Goal: Task Accomplishment & Management: Complete application form

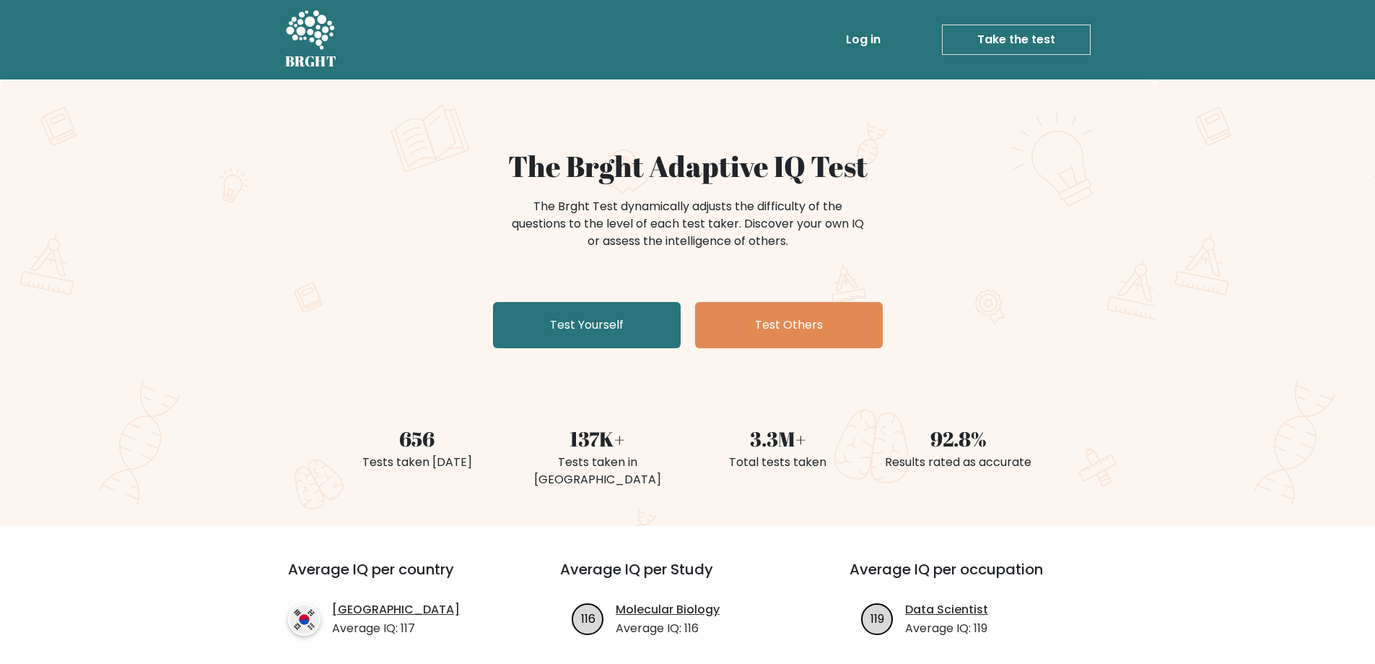
click at [622, 328] on link "Test Yourself" at bounding box center [587, 325] width 188 height 46
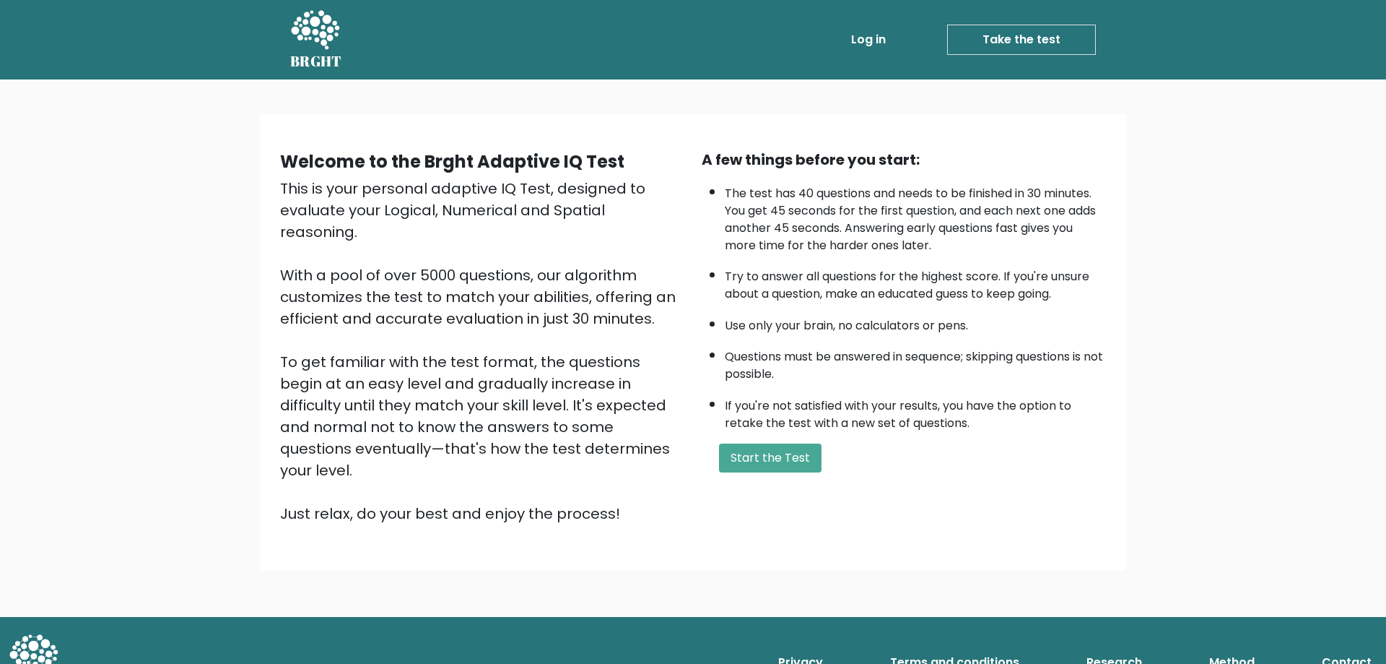
click at [778, 473] on div "A few things before you start: The test has 40 questions and needs to be finish…" at bounding box center [904, 336] width 422 height 375
click at [786, 455] on button "Start the Test" at bounding box center [770, 457] width 103 height 29
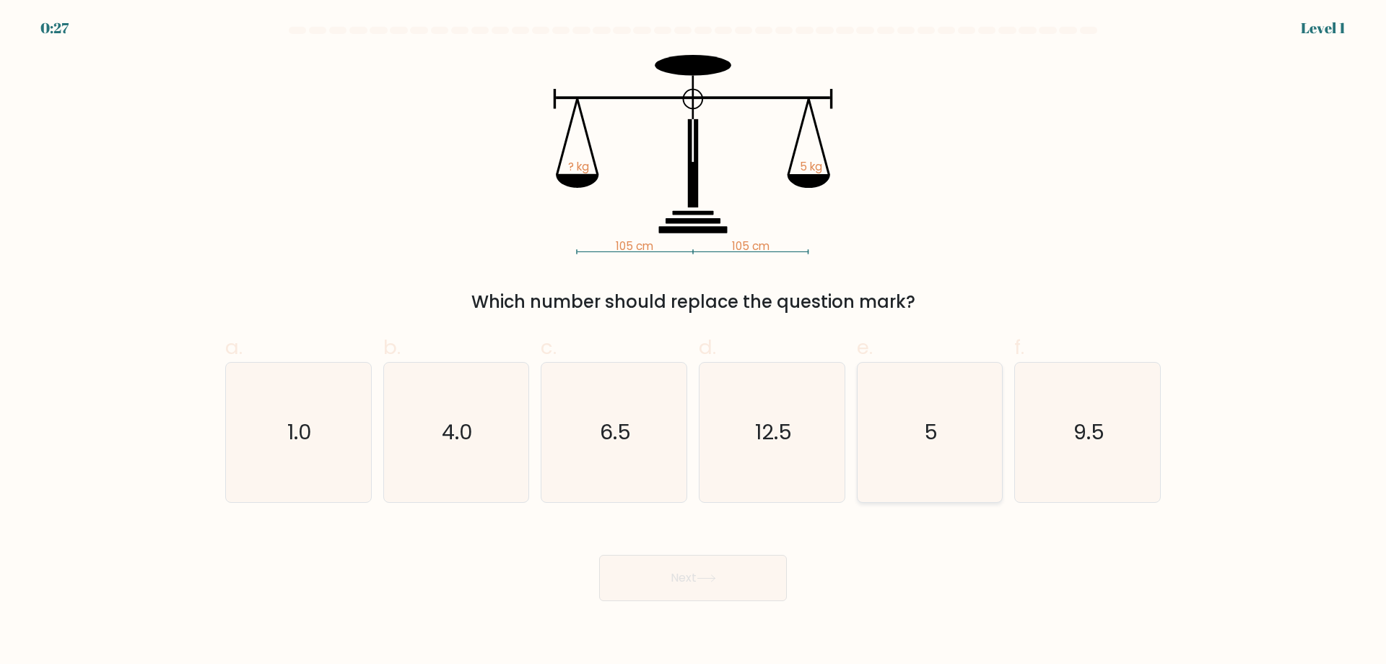
click at [900, 424] on icon "5" at bounding box center [929, 431] width 139 height 139
click at [694, 342] on input "e. 5" at bounding box center [693, 336] width 1 height 9
radio input "true"
click at [723, 561] on button "Next" at bounding box center [693, 578] width 188 height 46
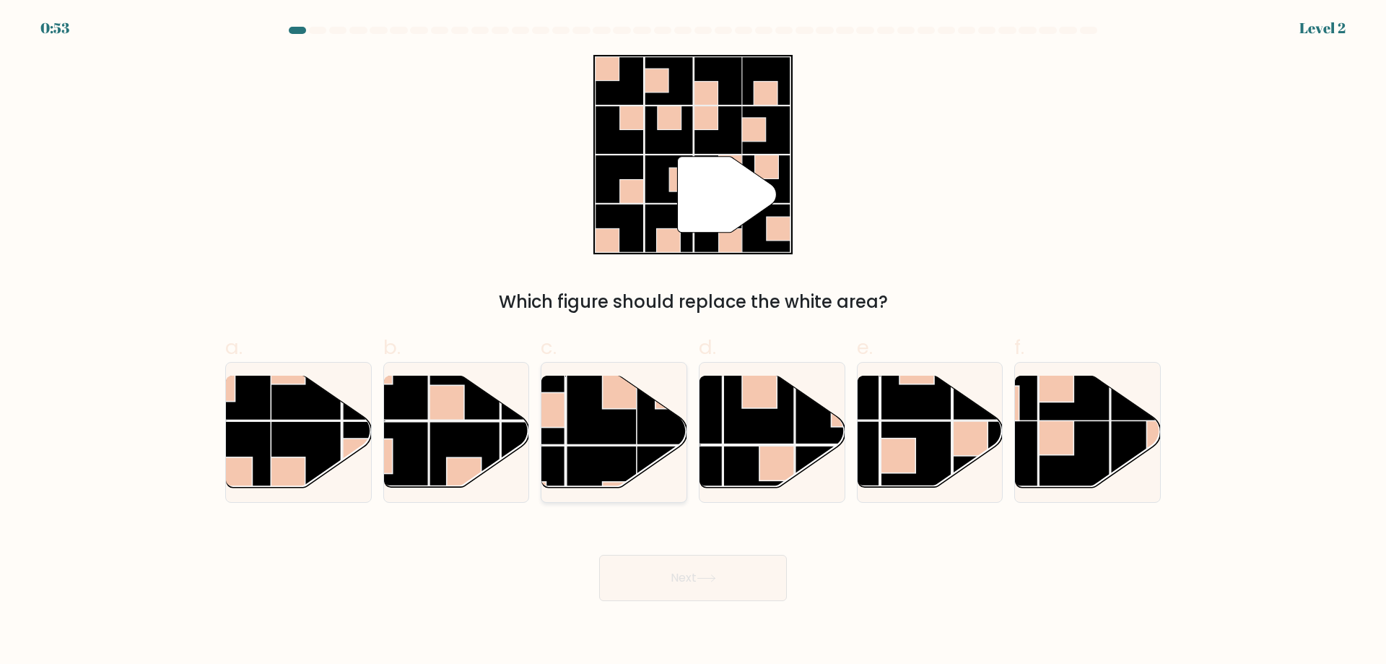
click at [627, 401] on rect at bounding box center [620, 391] width 35 height 35
click at [693, 342] on input "c." at bounding box center [693, 336] width 1 height 9
radio input "true"
click at [697, 588] on button "Next" at bounding box center [693, 578] width 188 height 46
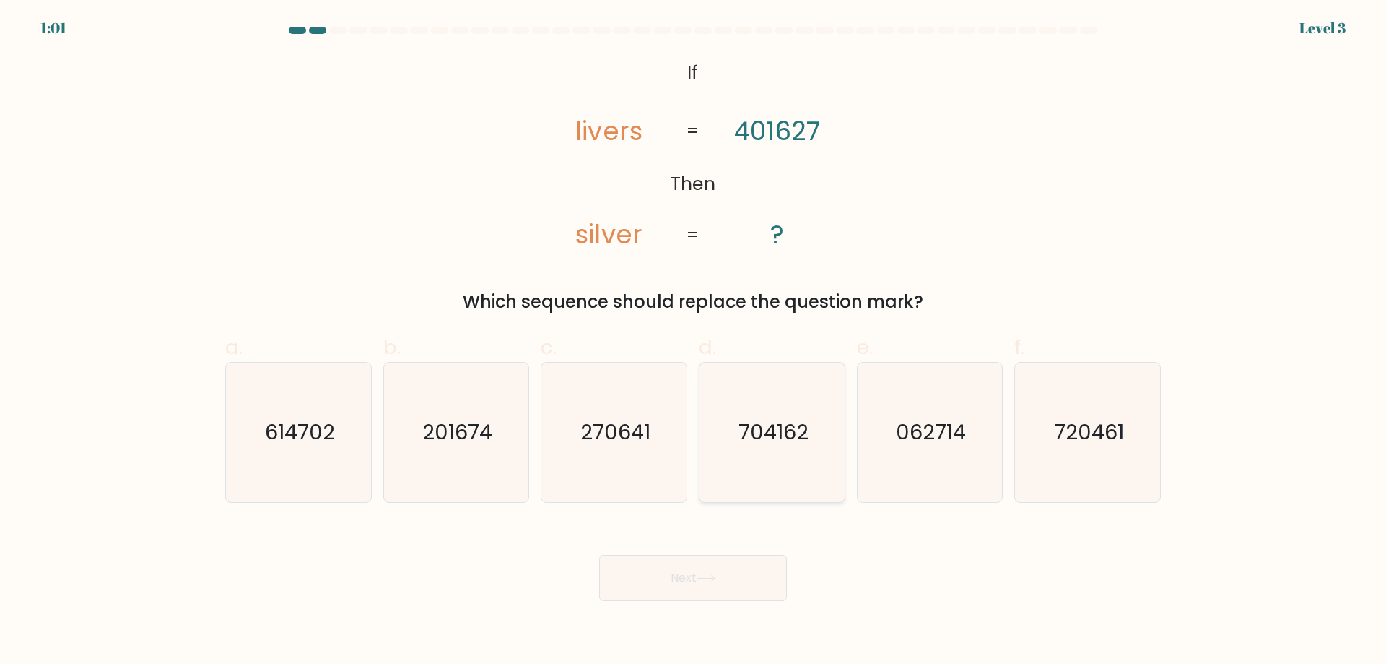
click at [742, 383] on icon "704162" at bounding box center [772, 431] width 139 height 139
click at [694, 342] on input "d. 704162" at bounding box center [693, 336] width 1 height 9
radio input "true"
click at [645, 580] on button "Next" at bounding box center [693, 578] width 188 height 46
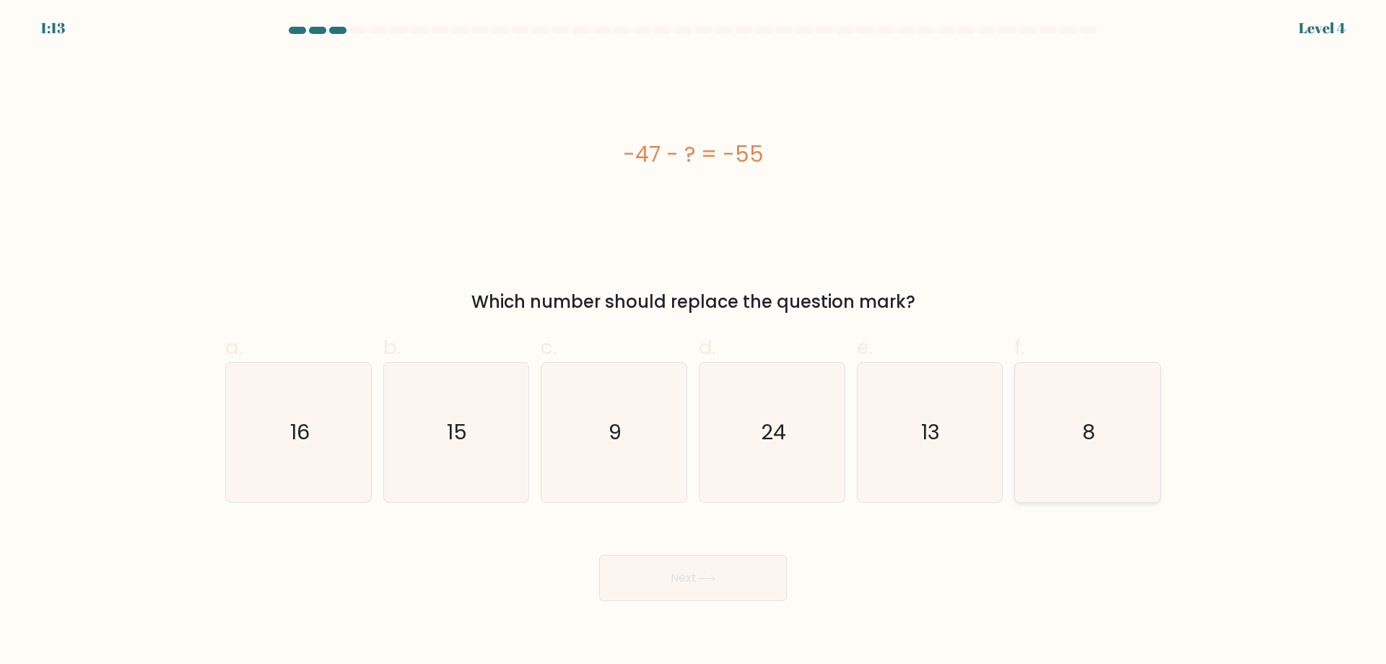
drag, startPoint x: 1080, startPoint y: 443, endPoint x: 1059, endPoint y: 453, distance: 23.3
click at [1079, 444] on icon "8" at bounding box center [1087, 431] width 139 height 139
click at [694, 342] on input "f. 8" at bounding box center [693, 336] width 1 height 9
radio input "true"
click at [695, 576] on button "Next" at bounding box center [693, 578] width 188 height 46
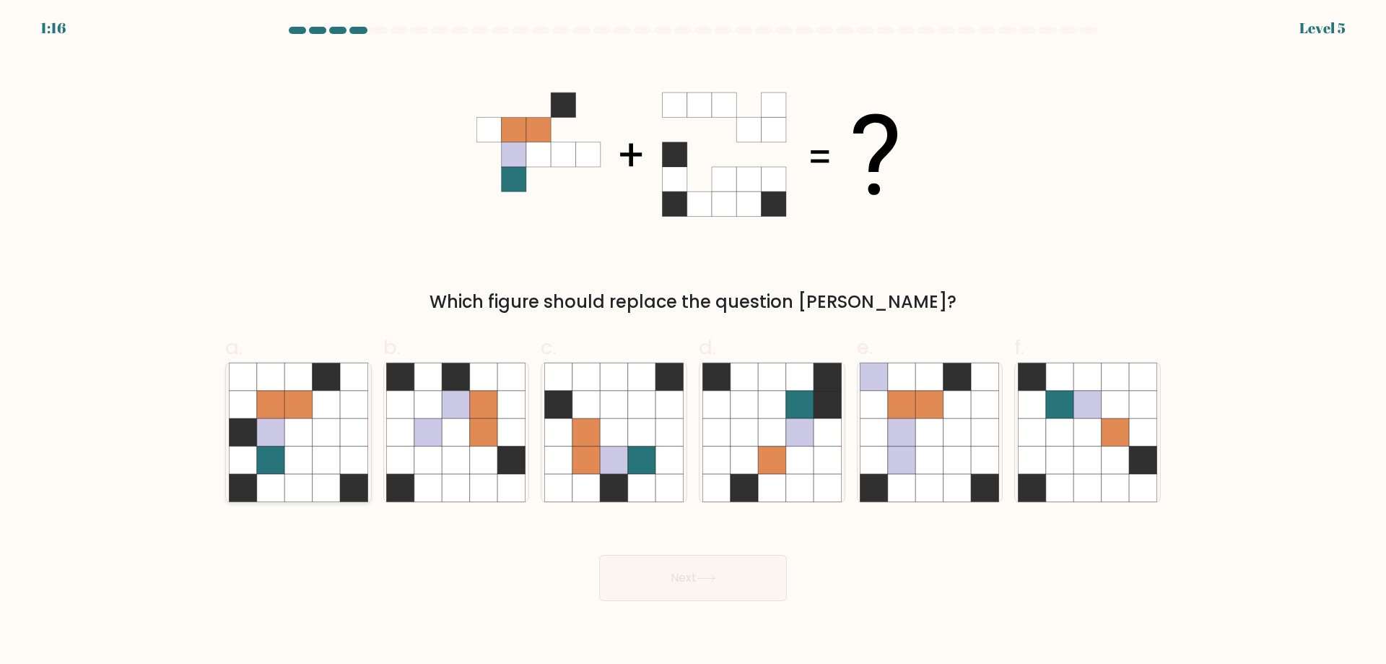
click at [320, 427] on icon at bounding box center [326, 431] width 27 height 27
click at [693, 342] on input "a." at bounding box center [693, 336] width 1 height 9
radio input "true"
click at [752, 584] on button "Next" at bounding box center [693, 578] width 188 height 46
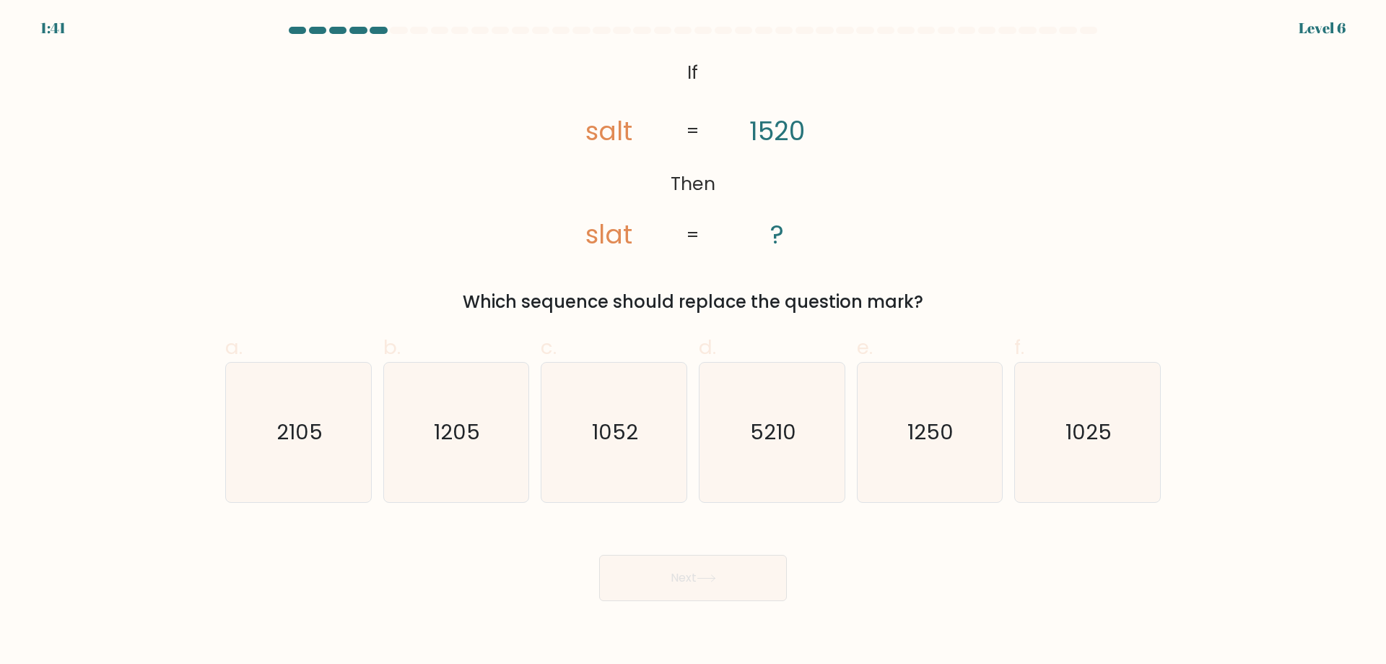
click at [393, 206] on div "@import url('https://fonts.googleapis.com/css?family=Abril+Fatface:400,100,100i…" at bounding box center [693, 185] width 953 height 260
click at [923, 430] on text "1250" at bounding box center [931, 431] width 46 height 29
click at [694, 342] on input "e. 1250" at bounding box center [693, 336] width 1 height 9
radio input "true"
click at [690, 594] on button "Next" at bounding box center [693, 578] width 188 height 46
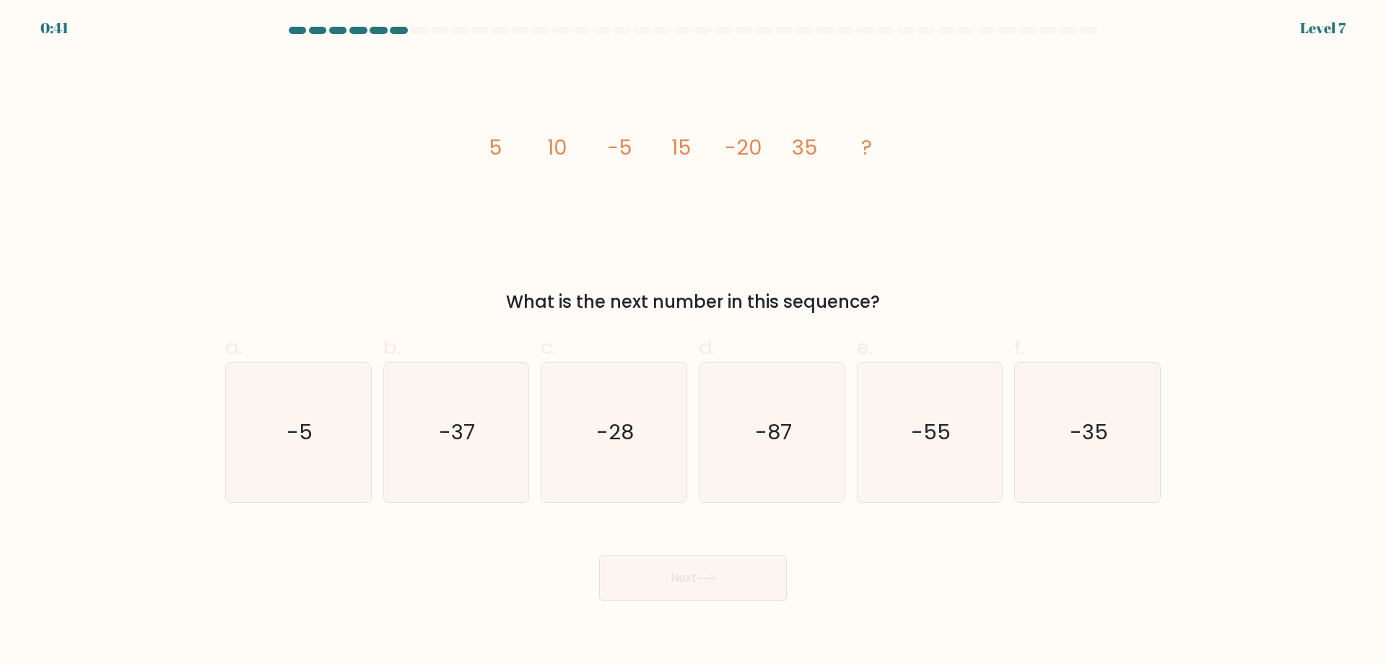
click at [719, 51] on form at bounding box center [693, 314] width 1386 height 574
click at [915, 381] on icon "-55" at bounding box center [929, 431] width 139 height 139
click at [694, 342] on input "e. -55" at bounding box center [693, 336] width 1 height 9
radio input "true"
click at [686, 581] on button "Next" at bounding box center [693, 578] width 188 height 46
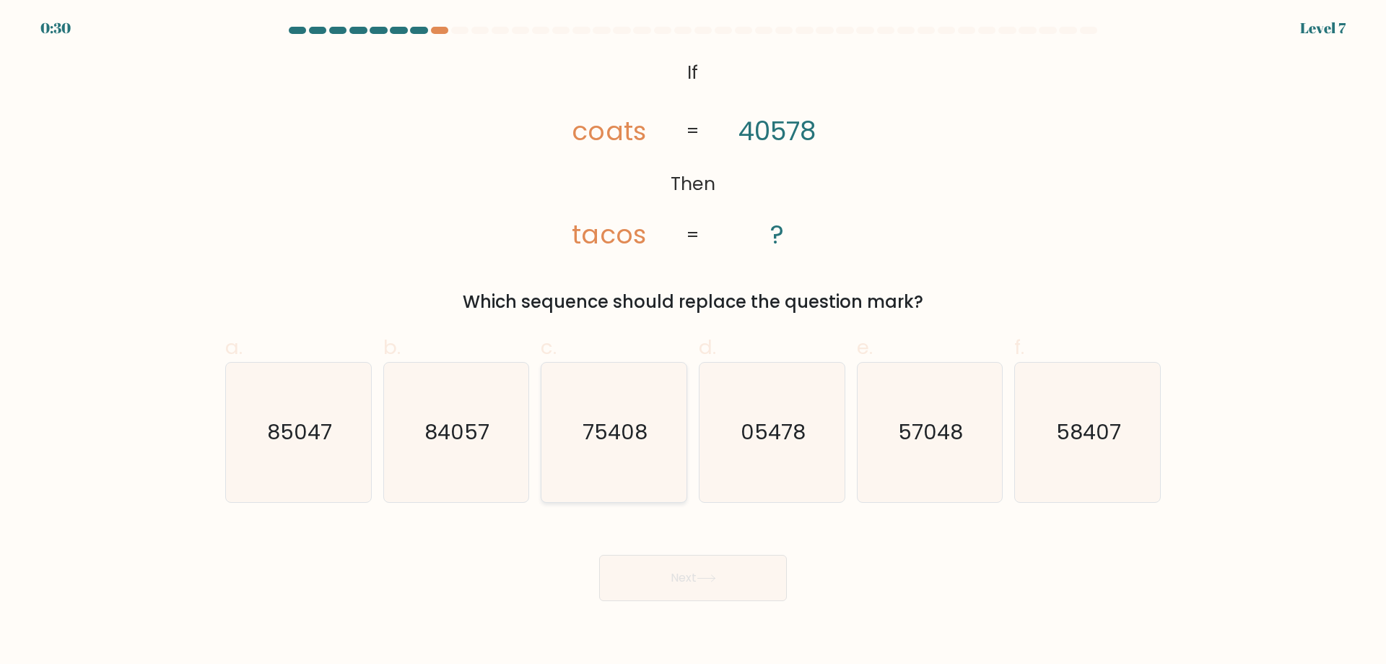
click at [618, 397] on icon "75408" at bounding box center [613, 431] width 139 height 139
click at [693, 342] on input "c. 75408" at bounding box center [693, 336] width 1 height 9
radio input "true"
click at [729, 575] on button "Next" at bounding box center [693, 578] width 188 height 46
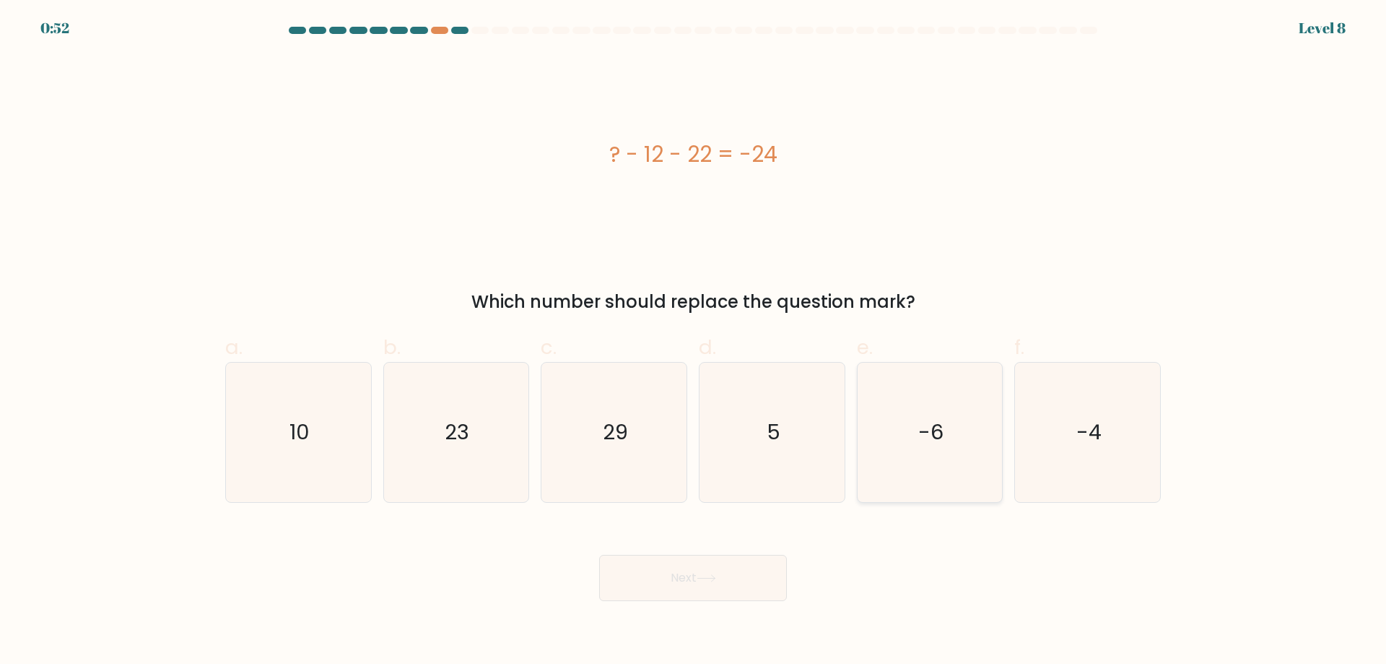
click at [975, 371] on icon "-6" at bounding box center [929, 431] width 139 height 139
click at [694, 342] on input "e. -6" at bounding box center [693, 336] width 1 height 9
radio input "true"
click at [707, 576] on icon at bounding box center [706, 578] width 19 height 8
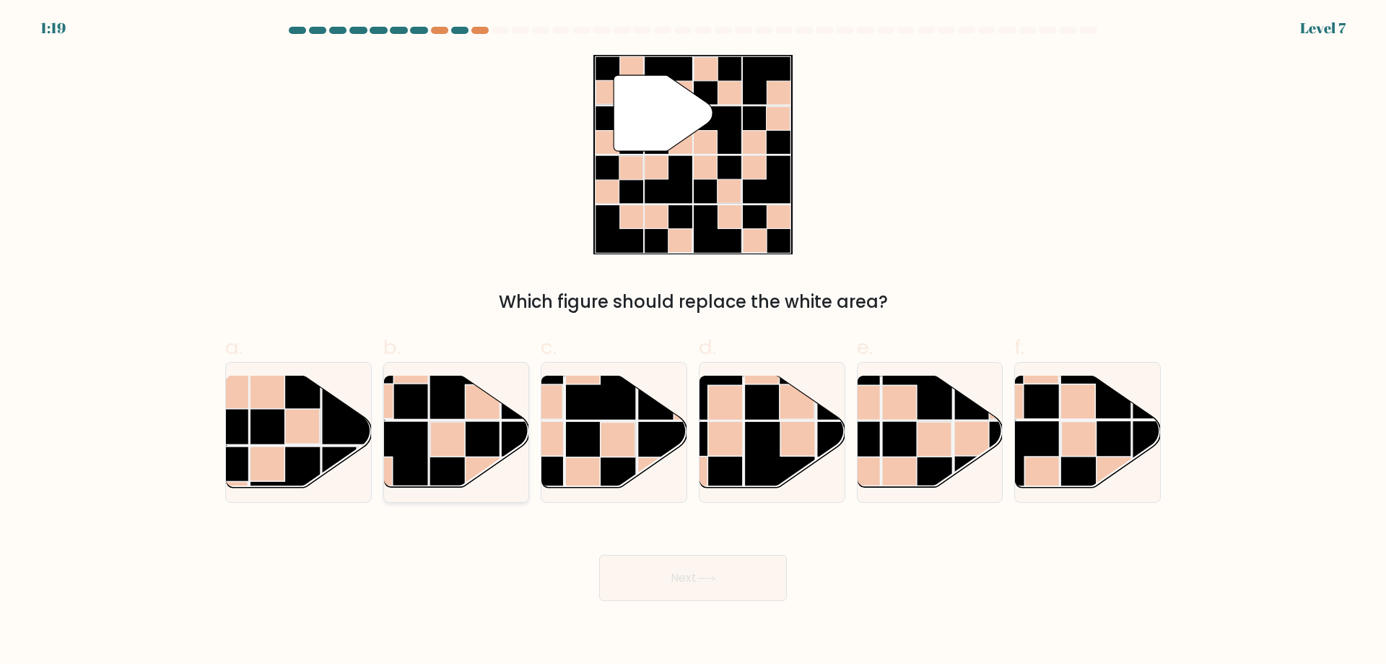
click at [432, 399] on g at bounding box center [501, 492] width 290 height 290
click at [693, 342] on input "b." at bounding box center [693, 336] width 1 height 9
radio input "true"
drag, startPoint x: 637, startPoint y: 577, endPoint x: 645, endPoint y: 572, distance: 9.4
click at [641, 574] on button "Next" at bounding box center [693, 578] width 188 height 46
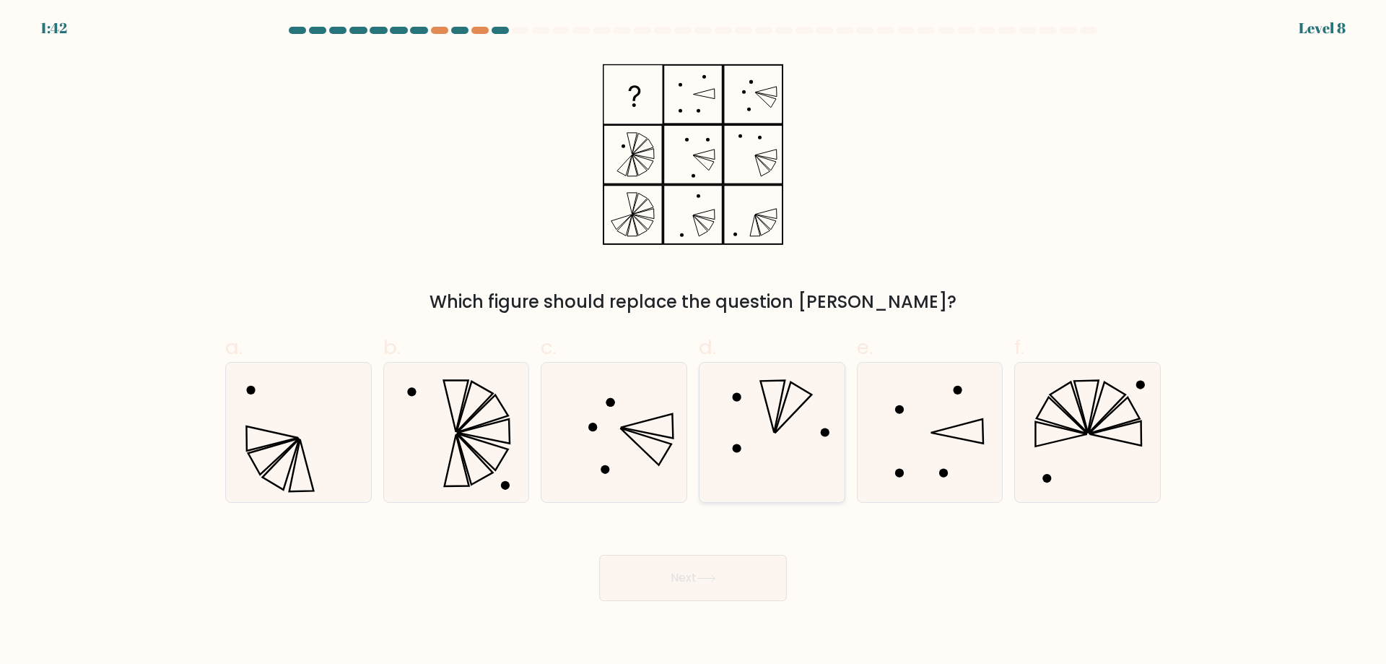
click at [806, 474] on icon at bounding box center [772, 431] width 139 height 139
click at [694, 342] on input "d." at bounding box center [693, 336] width 1 height 9
radio input "true"
click at [700, 574] on icon at bounding box center [706, 578] width 19 height 8
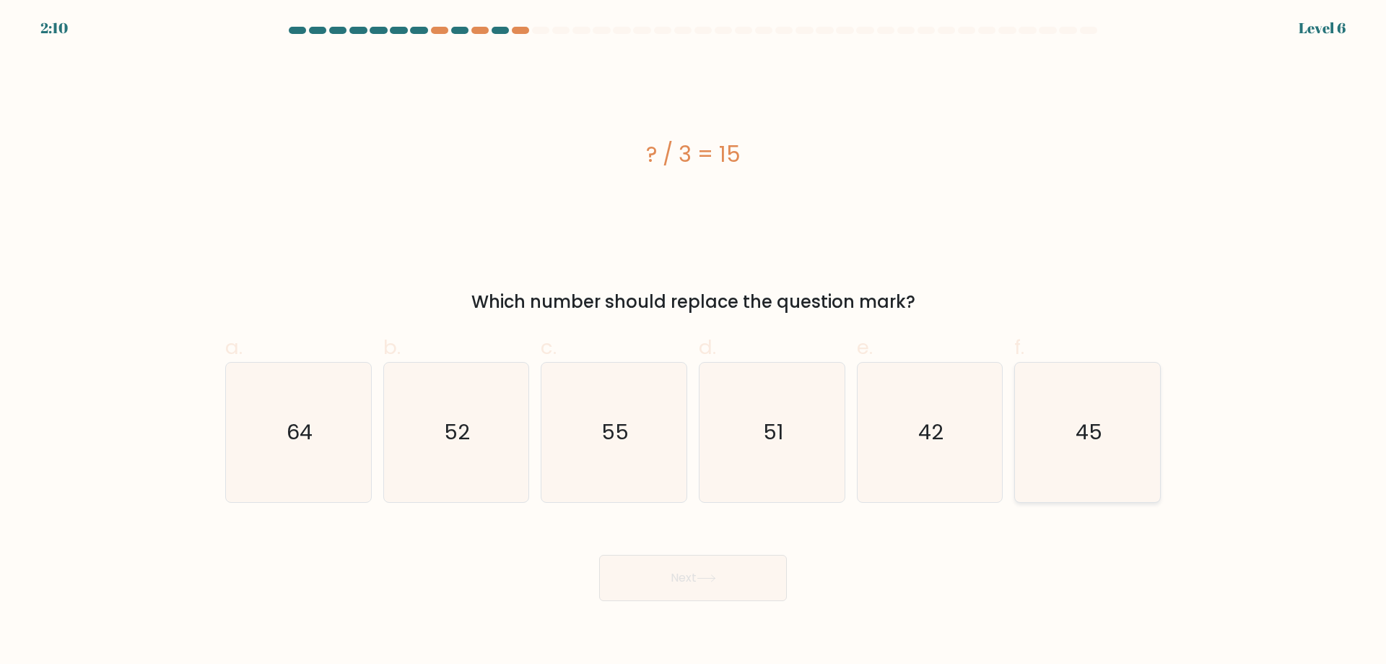
drag, startPoint x: 1064, startPoint y: 394, endPoint x: 996, endPoint y: 449, distance: 88.3
click at [1064, 395] on icon "45" at bounding box center [1087, 431] width 139 height 139
click at [694, 342] on input "f. 45" at bounding box center [693, 336] width 1 height 9
radio input "true"
click at [719, 580] on button "Next" at bounding box center [693, 578] width 188 height 46
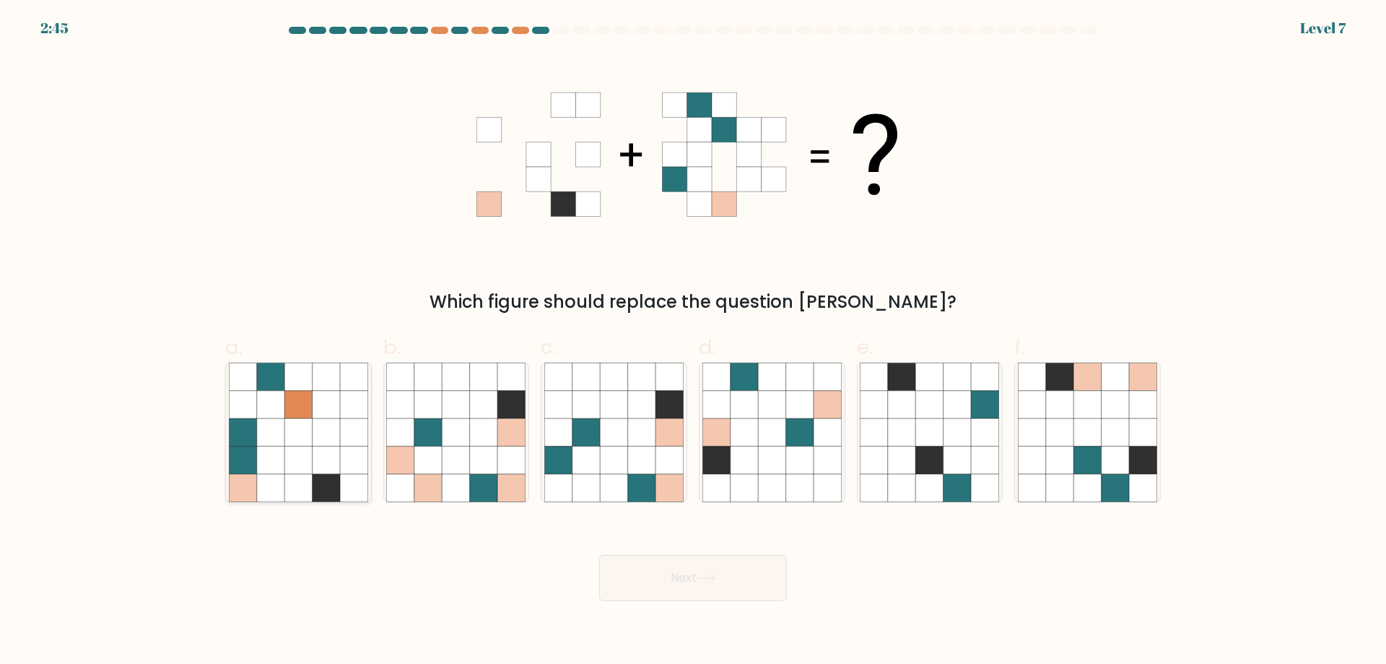
click at [321, 457] on icon at bounding box center [326, 459] width 27 height 27
click at [693, 342] on input "a." at bounding box center [693, 336] width 1 height 9
radio input "true"
click at [759, 594] on button "Next" at bounding box center [693, 578] width 188 height 46
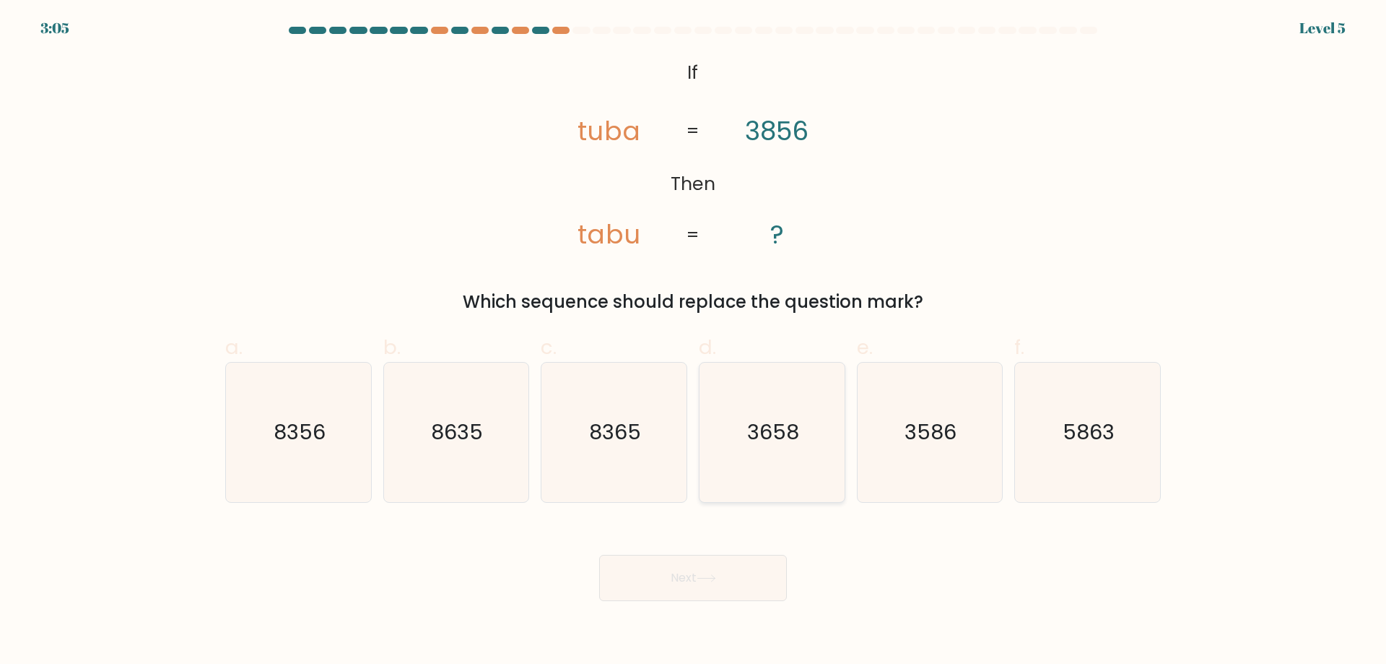
click at [773, 408] on icon "3658" at bounding box center [772, 431] width 139 height 139
click at [694, 342] on input "d. 3658" at bounding box center [693, 336] width 1 height 9
radio input "true"
click at [684, 568] on button "Next" at bounding box center [693, 578] width 188 height 46
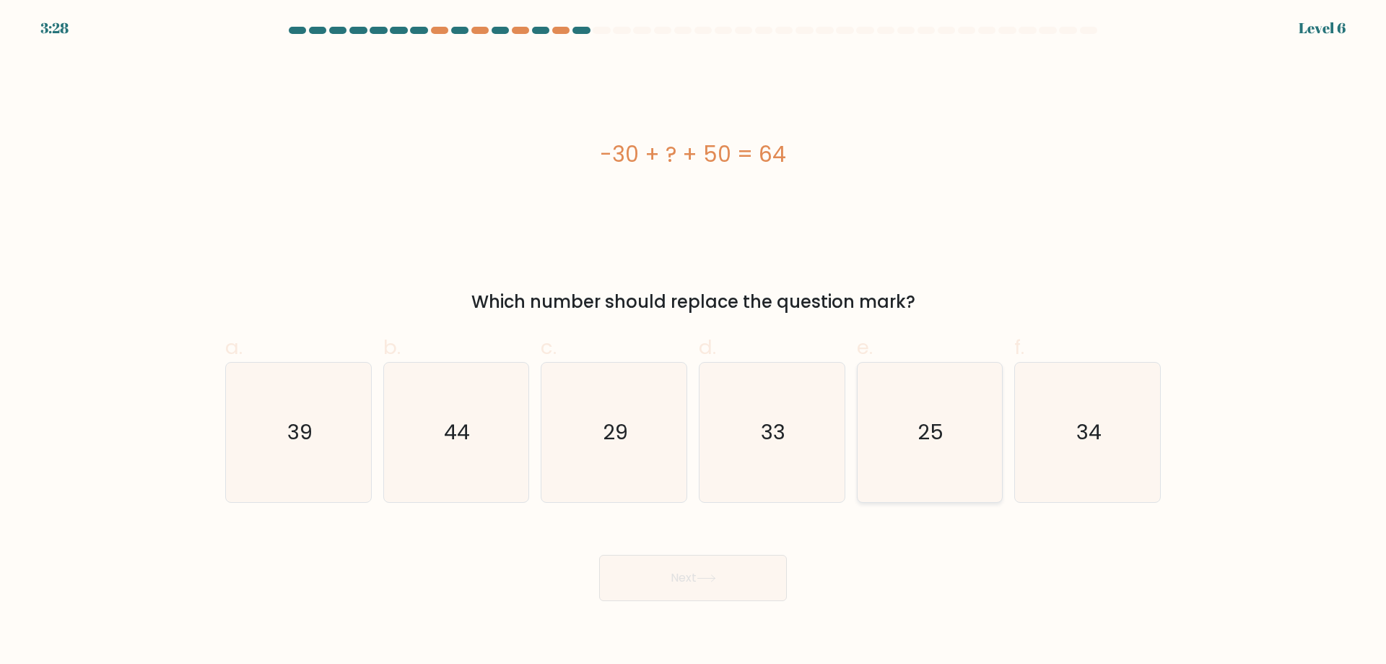
drag, startPoint x: 1036, startPoint y: 423, endPoint x: 882, endPoint y: 425, distance: 154.5
click at [1035, 422] on icon "34" at bounding box center [1087, 431] width 139 height 139
click at [694, 342] on input "f. 34" at bounding box center [693, 336] width 1 height 9
radio input "true"
click at [677, 570] on button "Next" at bounding box center [693, 578] width 188 height 46
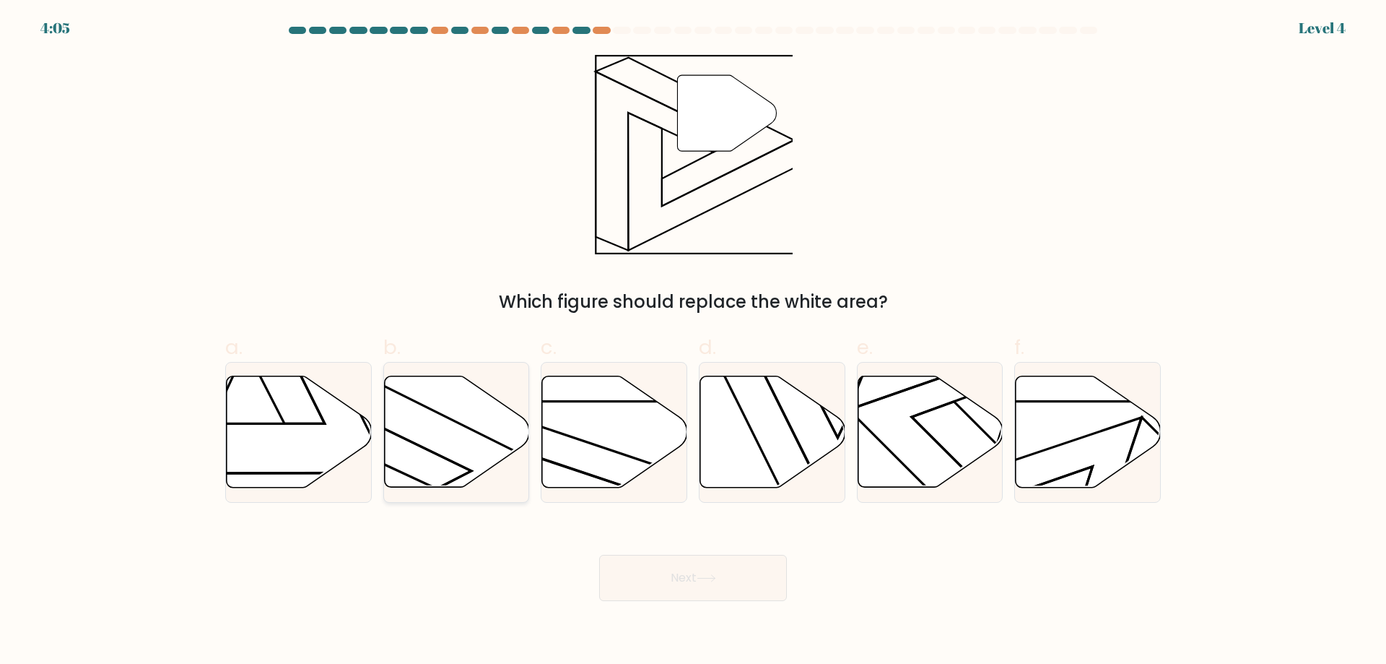
click at [503, 402] on icon at bounding box center [456, 431] width 145 height 113
click at [693, 342] on input "b." at bounding box center [693, 336] width 1 height 9
radio input "true"
click at [653, 539] on div "Next" at bounding box center [693, 560] width 953 height 81
click at [638, 562] on button "Next" at bounding box center [693, 578] width 188 height 46
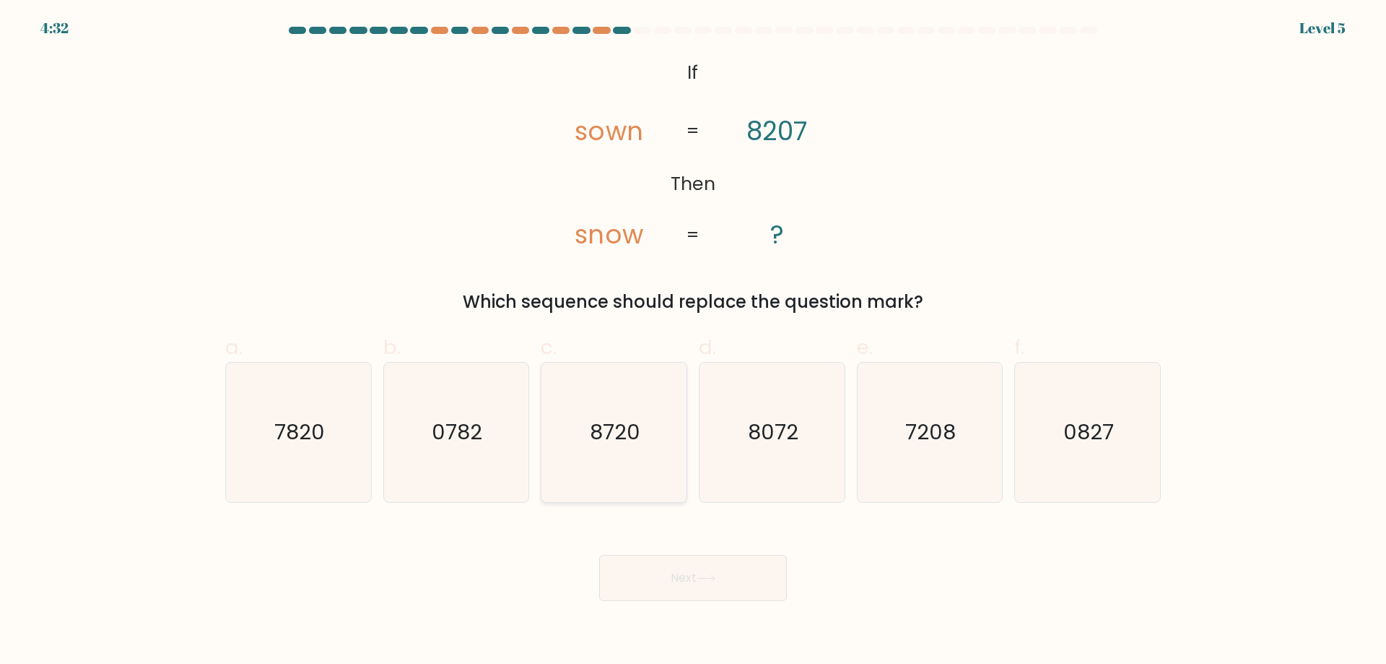
click at [674, 396] on icon "8720" at bounding box center [613, 431] width 139 height 139
click at [693, 342] on input "c. 8720" at bounding box center [693, 336] width 1 height 9
radio input "true"
click at [648, 561] on button "Next" at bounding box center [693, 578] width 188 height 46
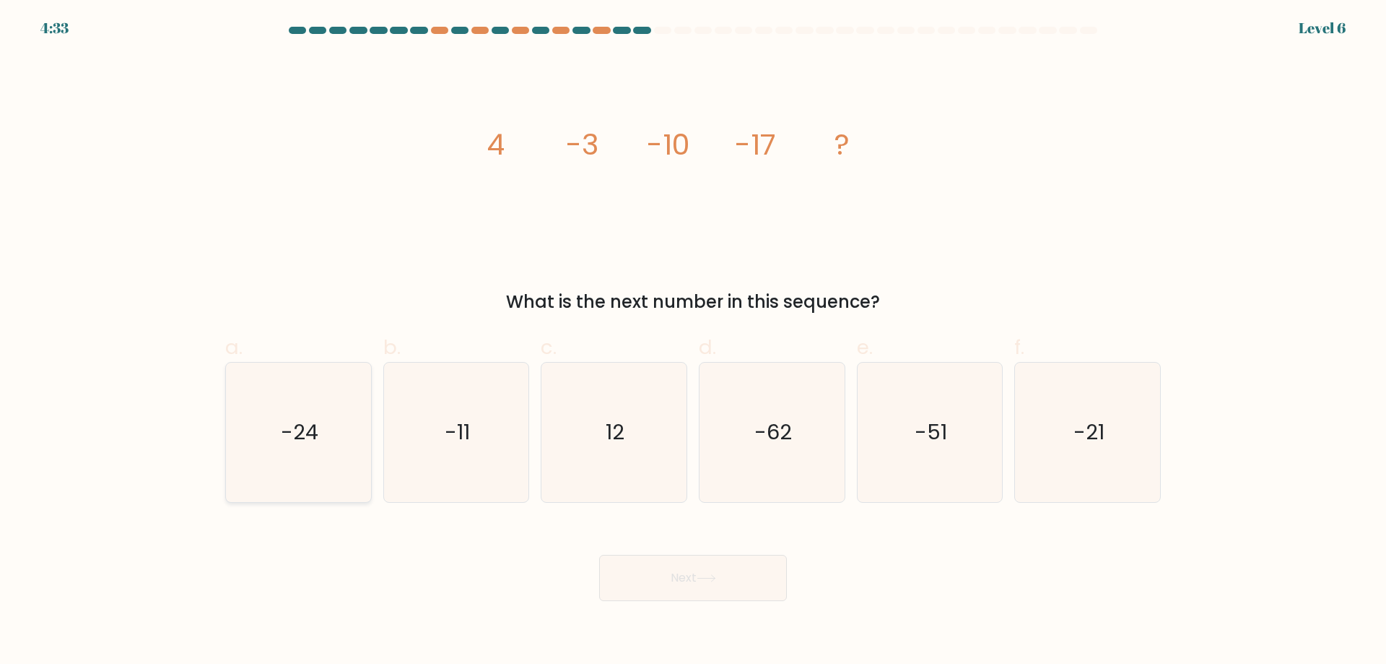
click at [303, 446] on text "-24" at bounding box center [300, 431] width 38 height 29
click at [693, 342] on input "a. -24" at bounding box center [693, 336] width 1 height 9
radio input "true"
click at [632, 589] on button "Next" at bounding box center [693, 578] width 188 height 46
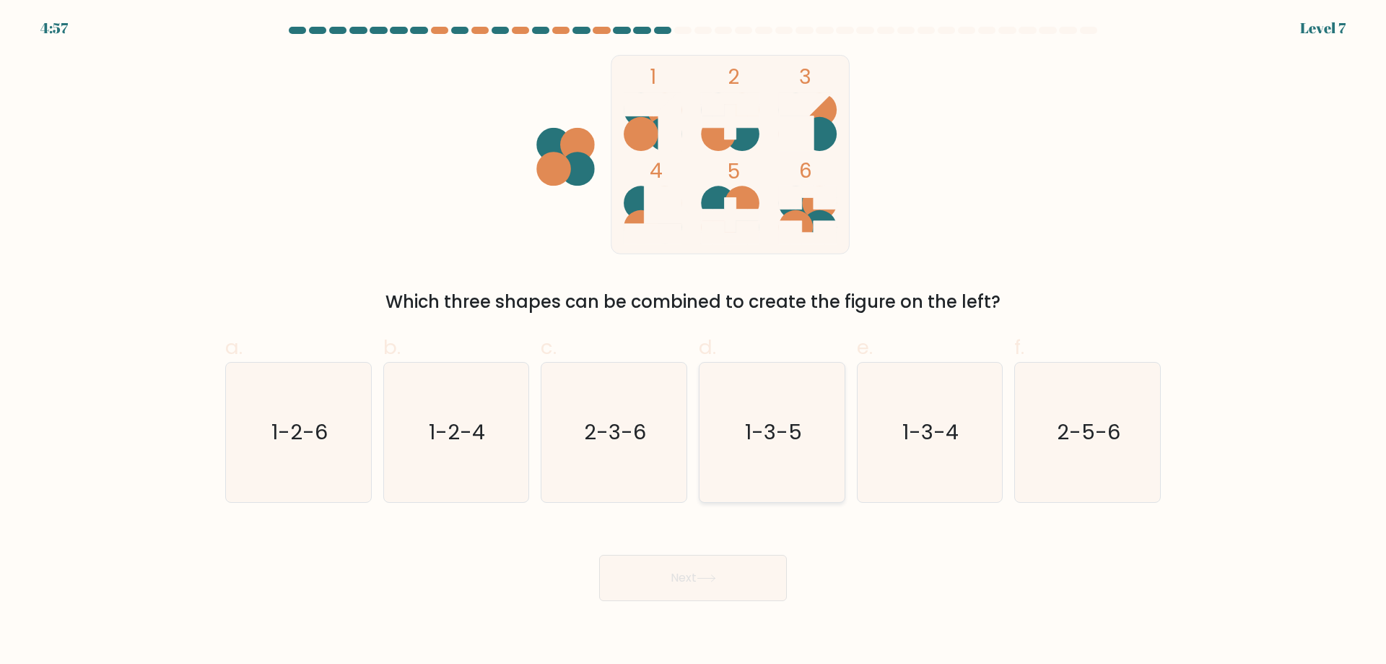
click at [785, 427] on text "1-3-5" at bounding box center [773, 431] width 57 height 29
click at [694, 342] on input "d. 1-3-5" at bounding box center [693, 336] width 1 height 9
radio input "true"
drag, startPoint x: 646, startPoint y: 568, endPoint x: 664, endPoint y: 559, distance: 20.3
click at [664, 560] on button "Next" at bounding box center [693, 578] width 188 height 46
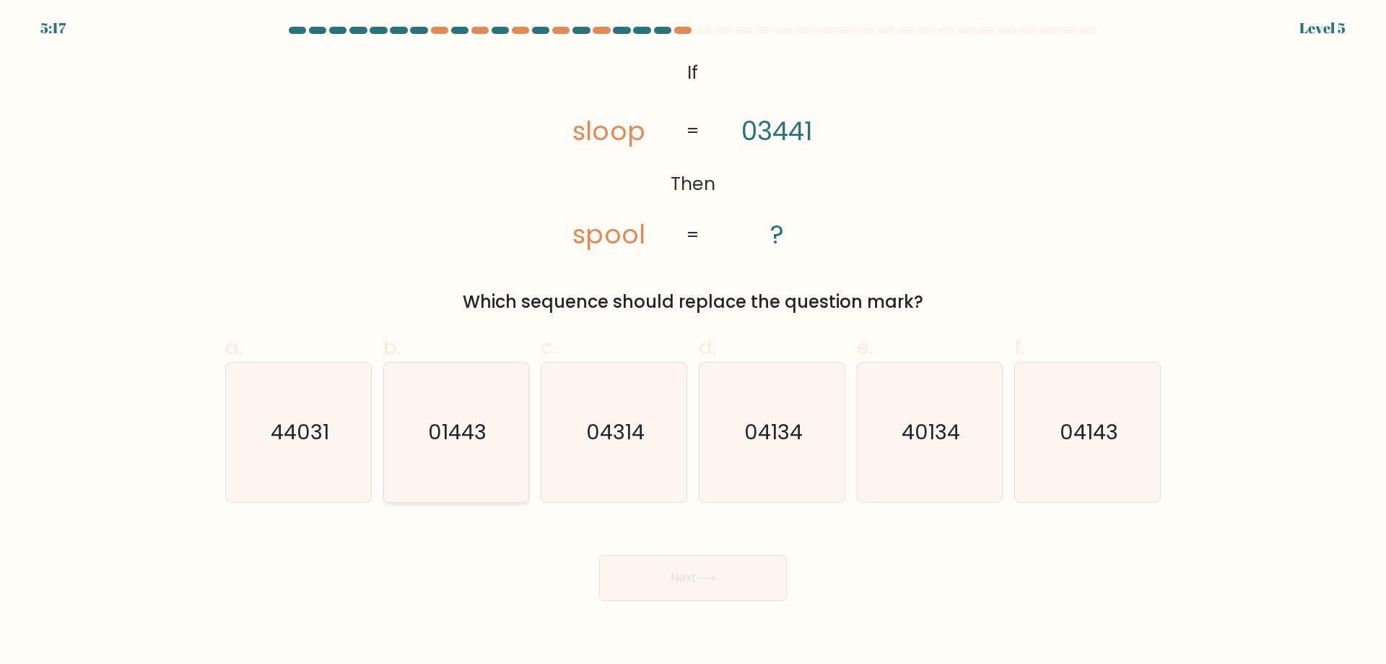
click at [407, 442] on icon "01443" at bounding box center [455, 431] width 139 height 139
click at [693, 342] on input "b. 01443" at bounding box center [693, 336] width 1 height 9
radio input "true"
click at [724, 581] on button "Next" at bounding box center [693, 578] width 188 height 46
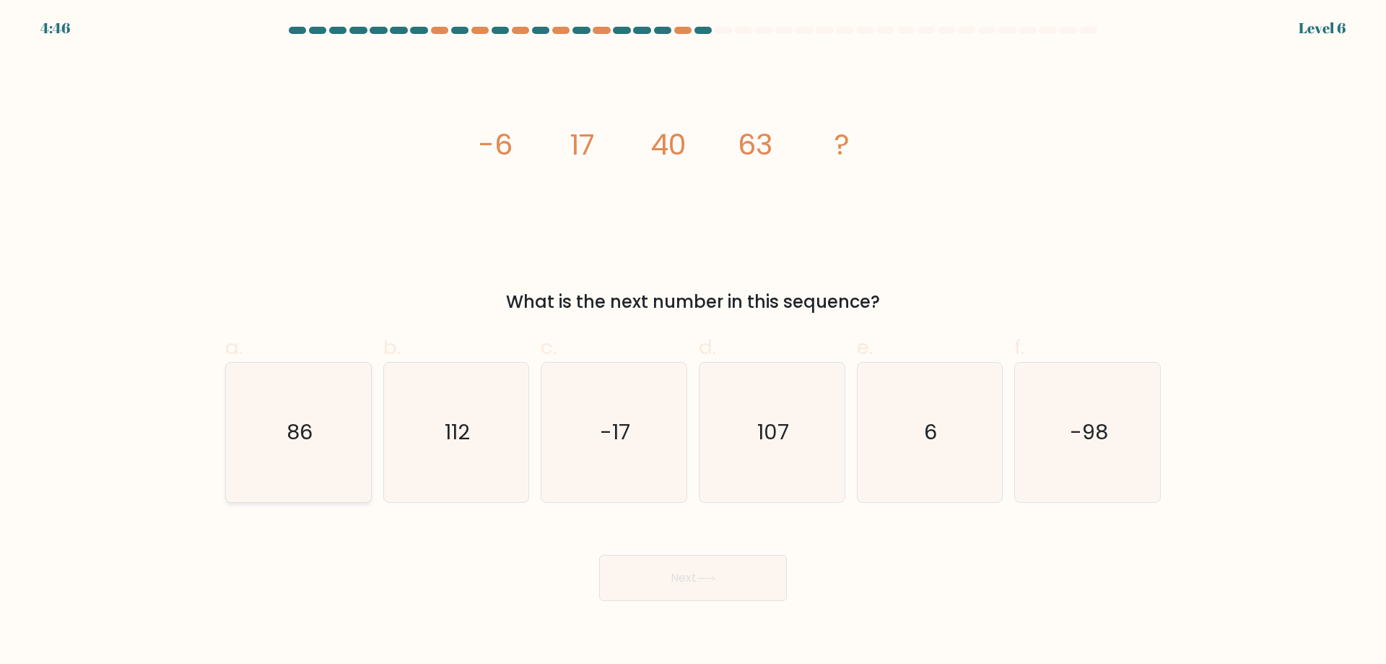
click at [312, 473] on icon "86" at bounding box center [298, 431] width 139 height 139
click at [693, 342] on input "a. 86" at bounding box center [693, 336] width 1 height 9
radio input "true"
click at [635, 566] on button "Next" at bounding box center [693, 578] width 188 height 46
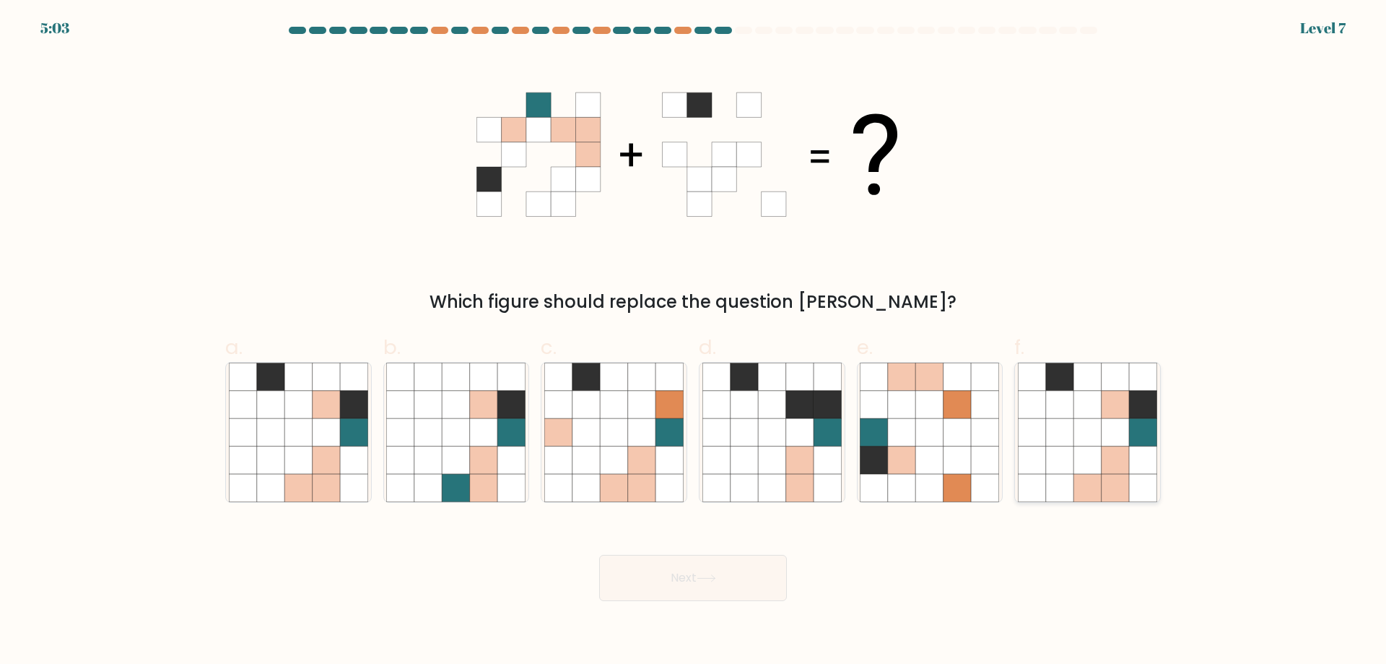
click at [1069, 441] on icon at bounding box center [1059, 431] width 27 height 27
click at [694, 342] on input "f." at bounding box center [693, 336] width 1 height 9
radio input "true"
click at [710, 596] on button "Next" at bounding box center [693, 578] width 188 height 46
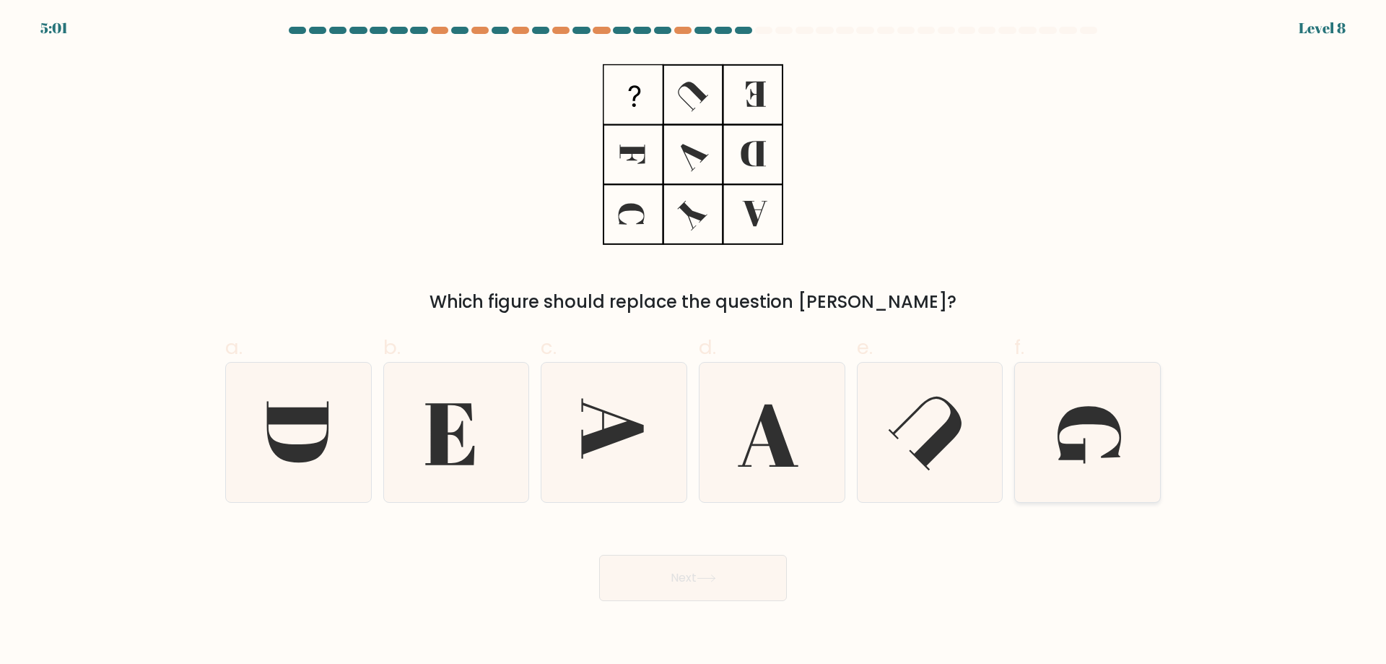
click at [1087, 446] on icon at bounding box center [1087, 431] width 139 height 139
click at [694, 342] on input "f." at bounding box center [693, 336] width 1 height 9
radio input "true"
click at [757, 590] on button "Next" at bounding box center [693, 578] width 188 height 46
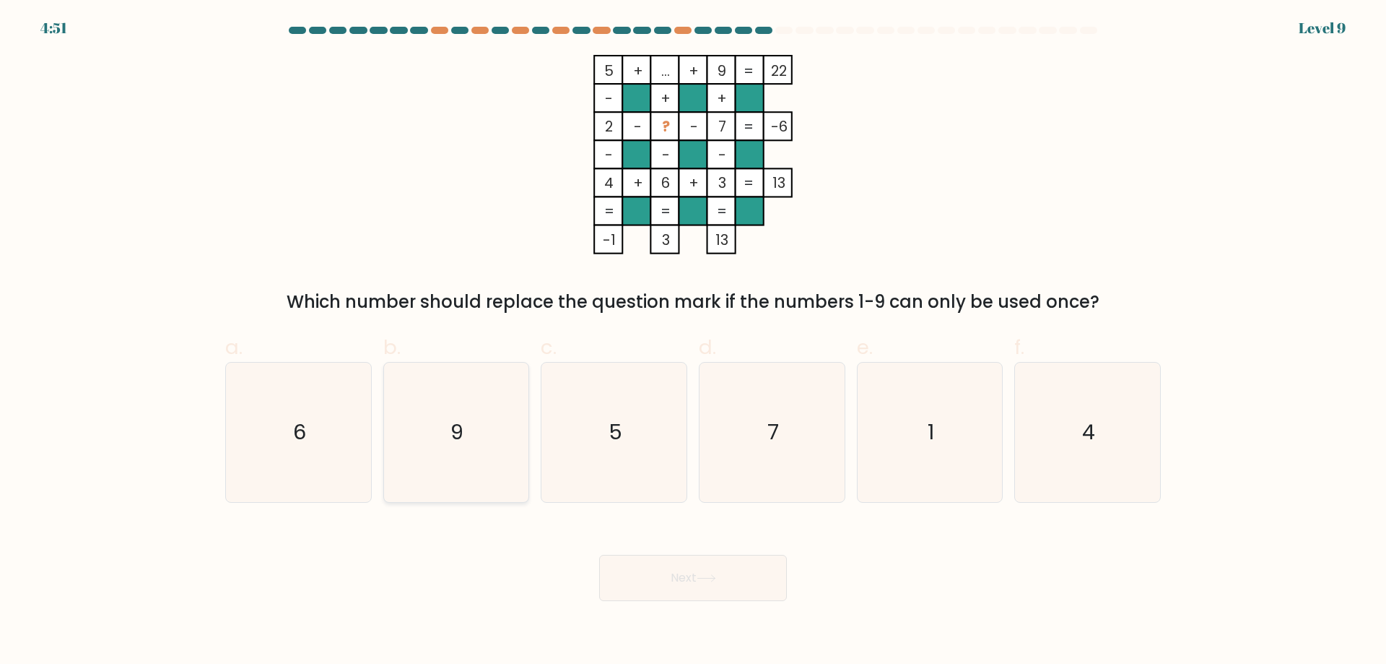
click at [442, 394] on icon "9" at bounding box center [455, 431] width 139 height 139
click at [693, 342] on input "b. 9" at bounding box center [693, 336] width 1 height 9
radio input "true"
click at [697, 568] on button "Next" at bounding box center [693, 578] width 188 height 46
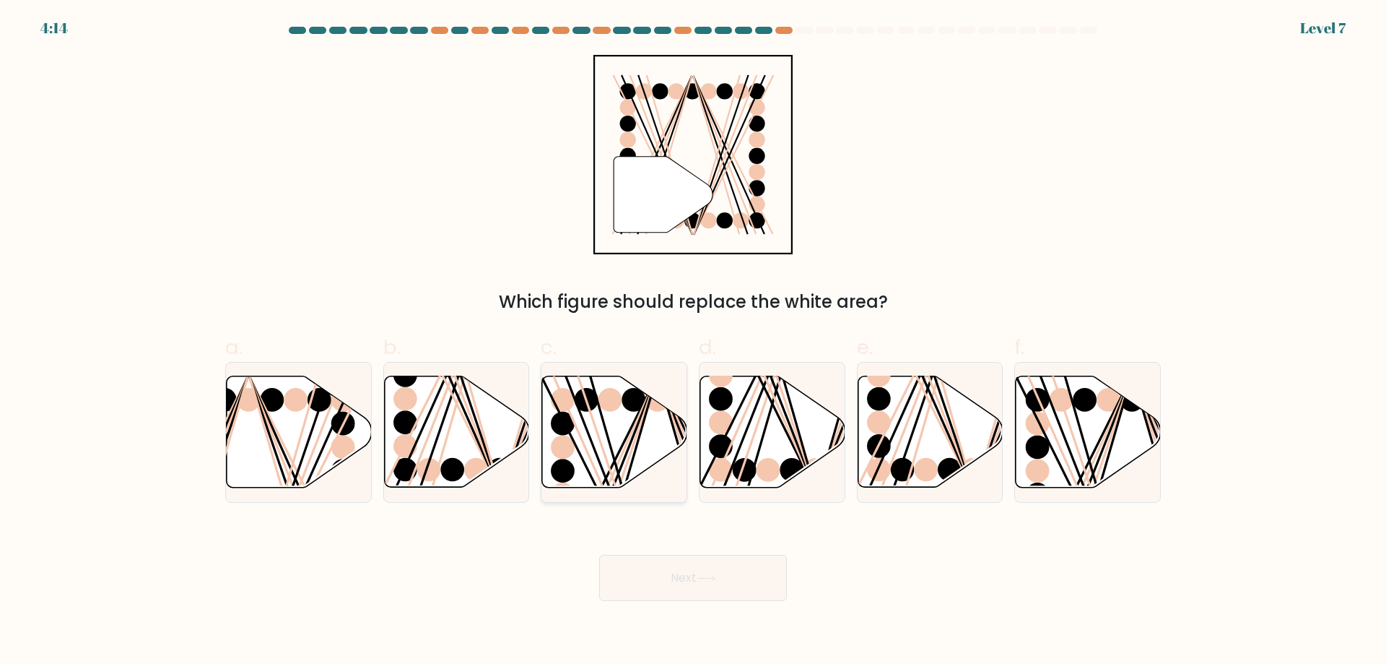
click at [579, 422] on icon at bounding box center [614, 431] width 145 height 111
click at [693, 342] on input "c." at bounding box center [693, 336] width 1 height 9
radio input "true"
click at [718, 585] on button "Next" at bounding box center [693, 578] width 188 height 46
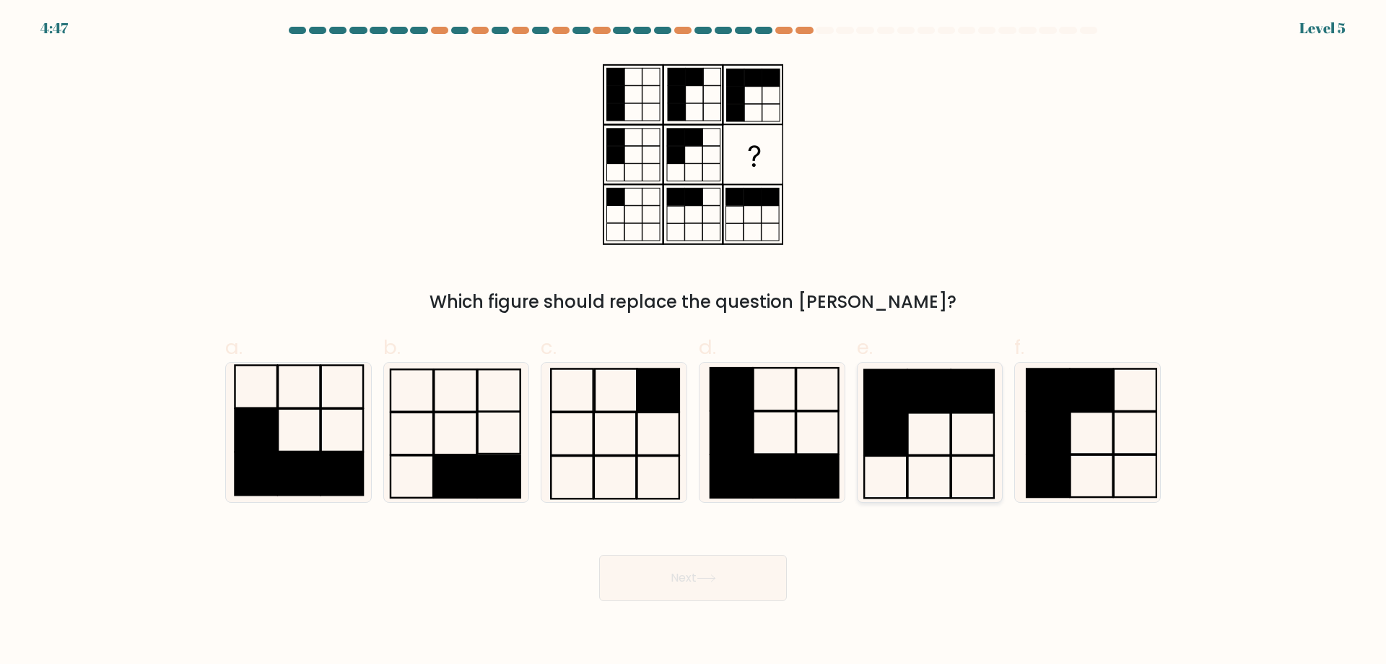
click at [916, 484] on icon at bounding box center [929, 431] width 139 height 139
click at [694, 342] on input "e." at bounding box center [693, 336] width 1 height 9
radio input "true"
click at [760, 574] on button "Next" at bounding box center [693, 578] width 188 height 46
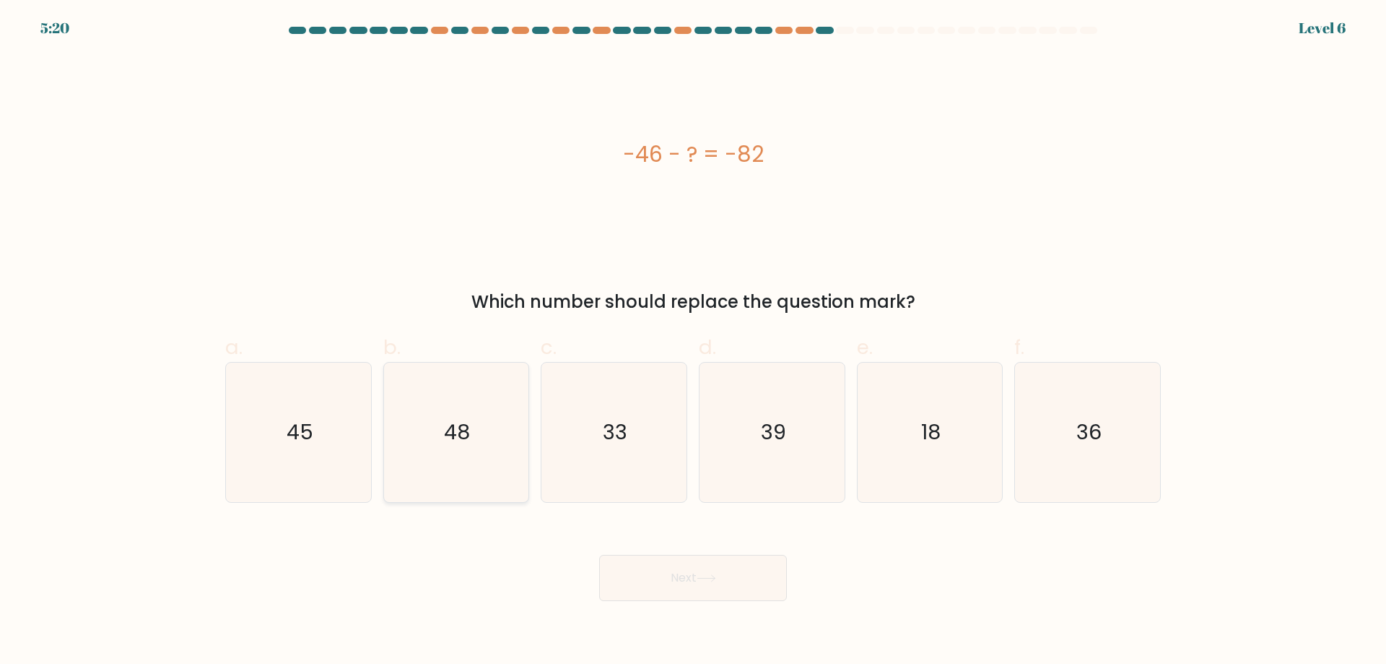
click at [453, 427] on text "48" at bounding box center [458, 431] width 26 height 29
click at [693, 342] on input "b. 48" at bounding box center [693, 336] width 1 height 9
radio input "true"
click at [632, 567] on button "Next" at bounding box center [693, 578] width 188 height 46
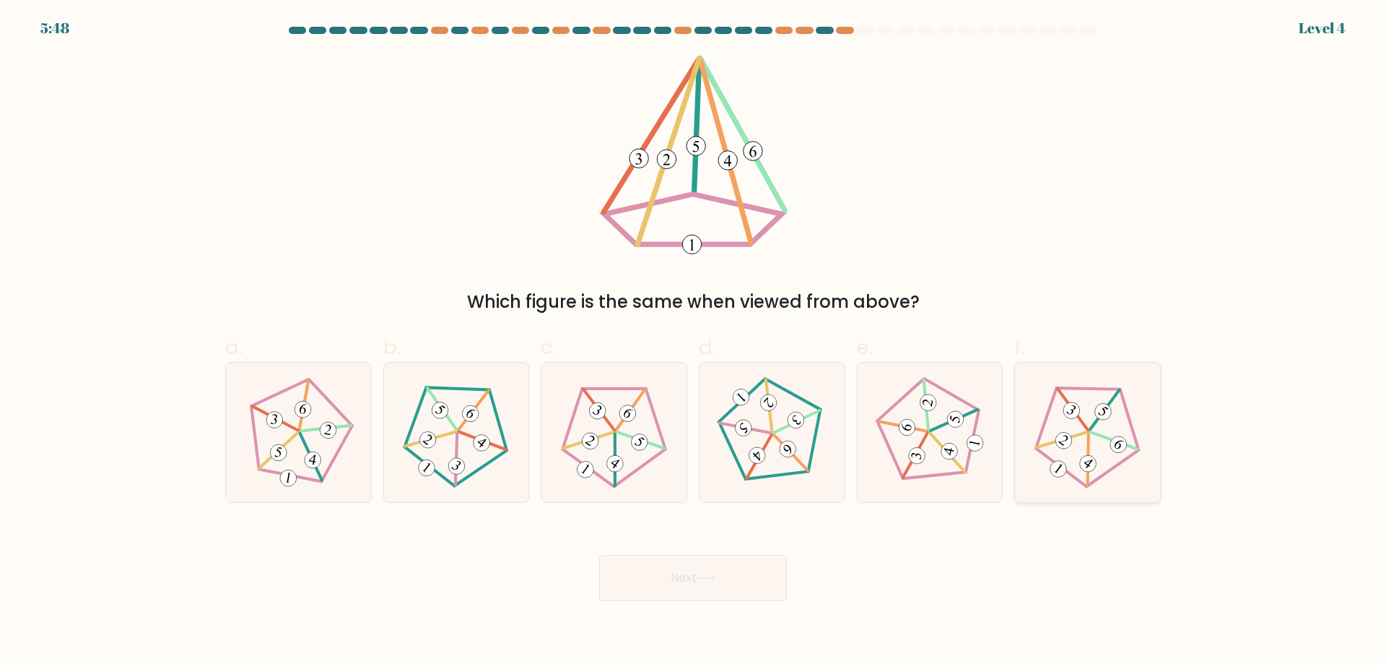
click at [1110, 408] on icon at bounding box center [1087, 431] width 111 height 111
click at [694, 342] on input "f." at bounding box center [693, 336] width 1 height 9
radio input "true"
click at [687, 552] on div "Next" at bounding box center [693, 560] width 953 height 81
click at [686, 565] on button "Next" at bounding box center [693, 578] width 188 height 46
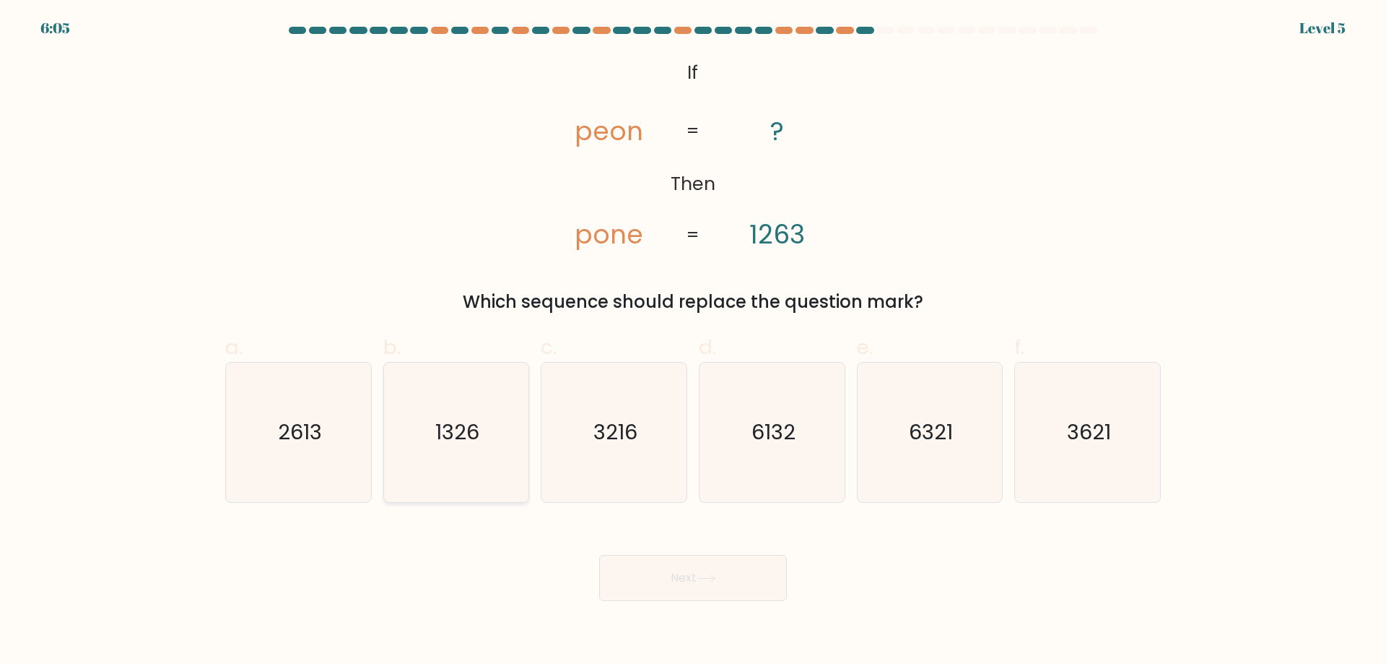
click at [411, 473] on icon "1326" at bounding box center [455, 431] width 139 height 139
click at [693, 342] on input "b. 1326" at bounding box center [693, 336] width 1 height 9
radio input "true"
click at [652, 575] on button "Next" at bounding box center [693, 578] width 188 height 46
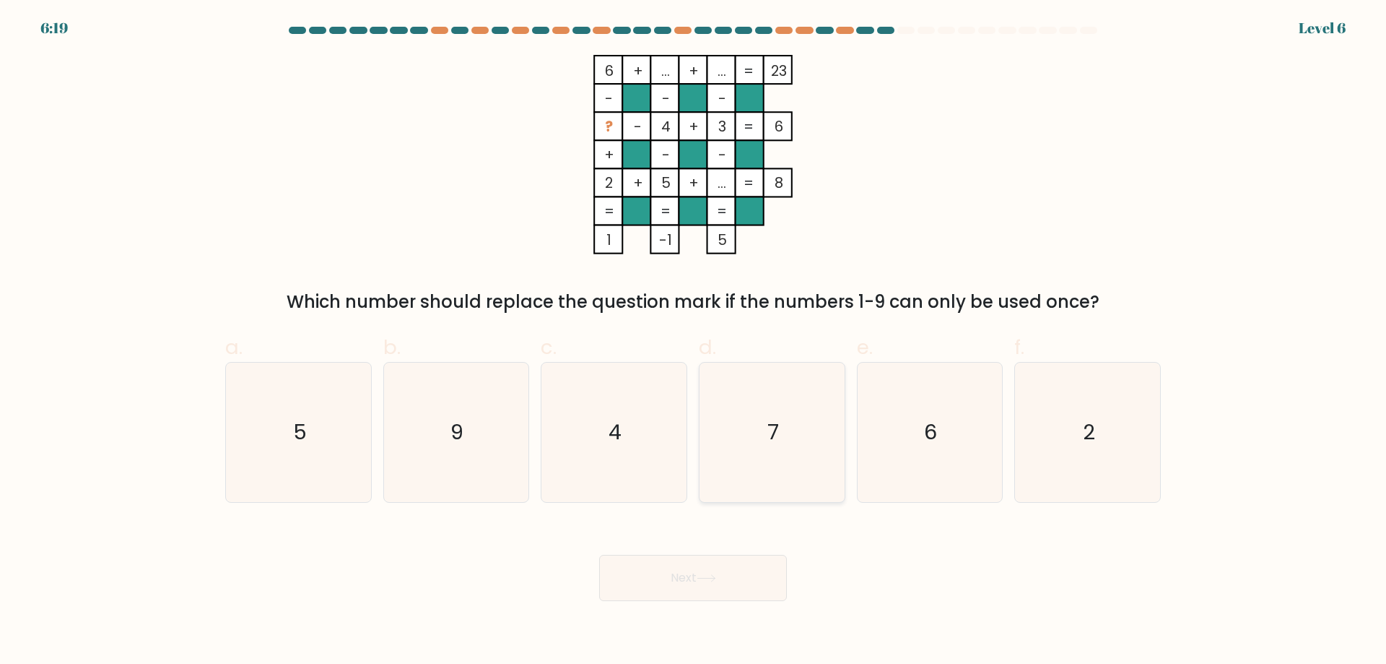
click at [757, 492] on icon "7" at bounding box center [772, 431] width 139 height 139
click at [694, 342] on input "d. 7" at bounding box center [693, 336] width 1 height 9
radio input "true"
click at [746, 578] on button "Next" at bounding box center [693, 578] width 188 height 46
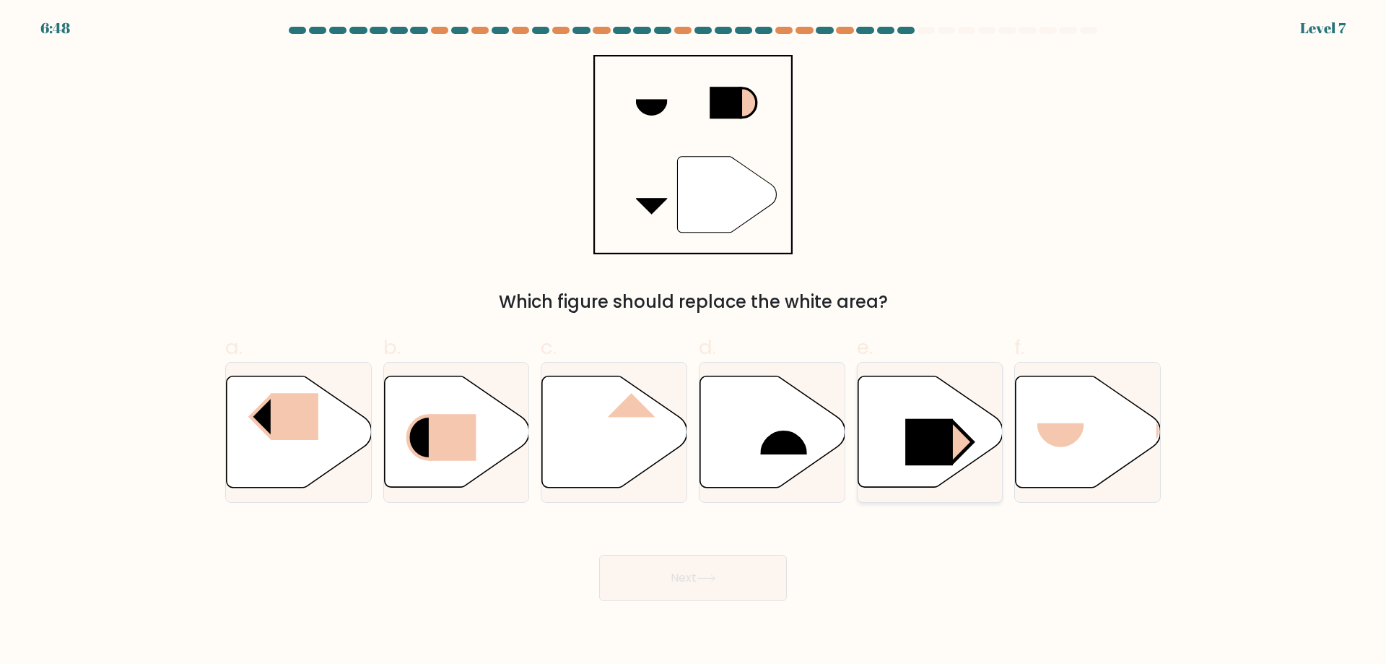
drag, startPoint x: 899, startPoint y: 420, endPoint x: 926, endPoint y: 418, distance: 26.8
click at [926, 418] on icon at bounding box center [930, 431] width 145 height 111
click at [694, 342] on input "e." at bounding box center [693, 336] width 1 height 9
radio input "true"
click at [722, 574] on button "Next" at bounding box center [693, 578] width 188 height 46
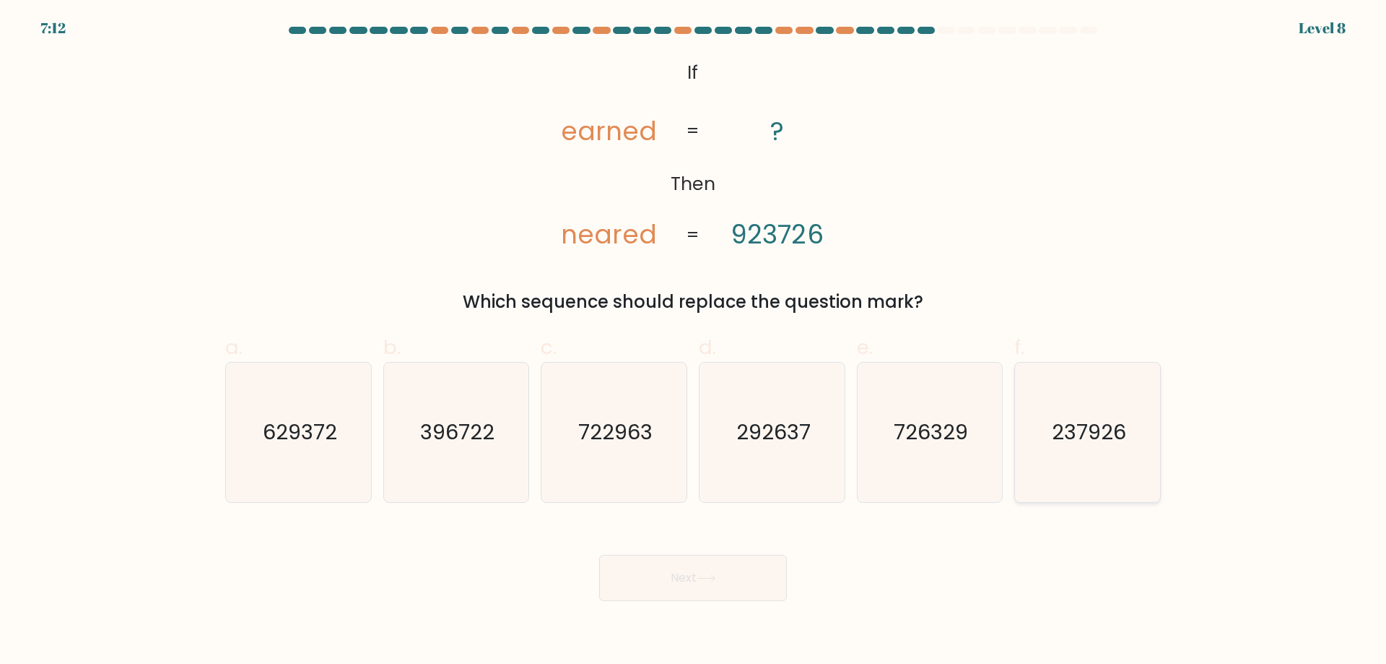
click at [1077, 390] on icon "237926" at bounding box center [1087, 431] width 139 height 139
click at [694, 342] on input "f. 237926" at bounding box center [693, 336] width 1 height 9
radio input "true"
click at [674, 580] on button "Next" at bounding box center [693, 578] width 188 height 46
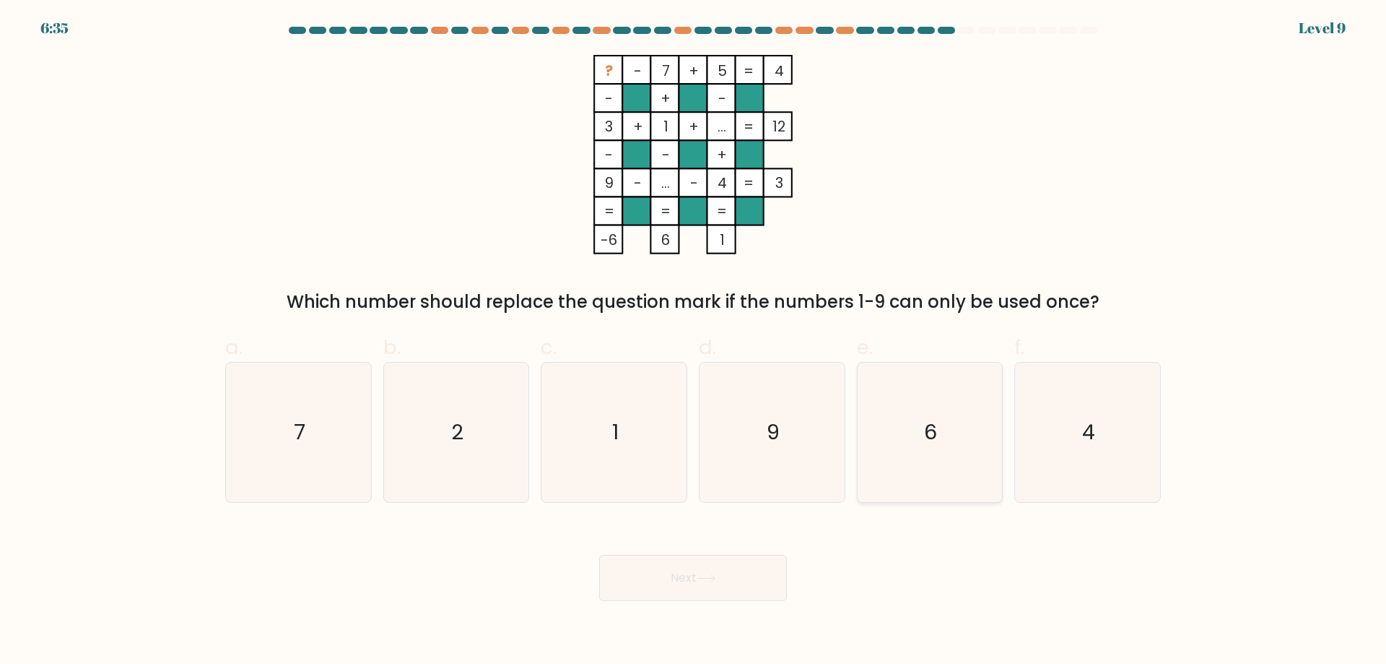
drag, startPoint x: 908, startPoint y: 486, endPoint x: 916, endPoint y: 483, distance: 8.5
click at [916, 483] on icon "6" at bounding box center [929, 431] width 139 height 139
click at [694, 342] on input "e. 6" at bounding box center [693, 336] width 1 height 9
radio input "true"
click at [735, 557] on div "Next" at bounding box center [693, 560] width 953 height 81
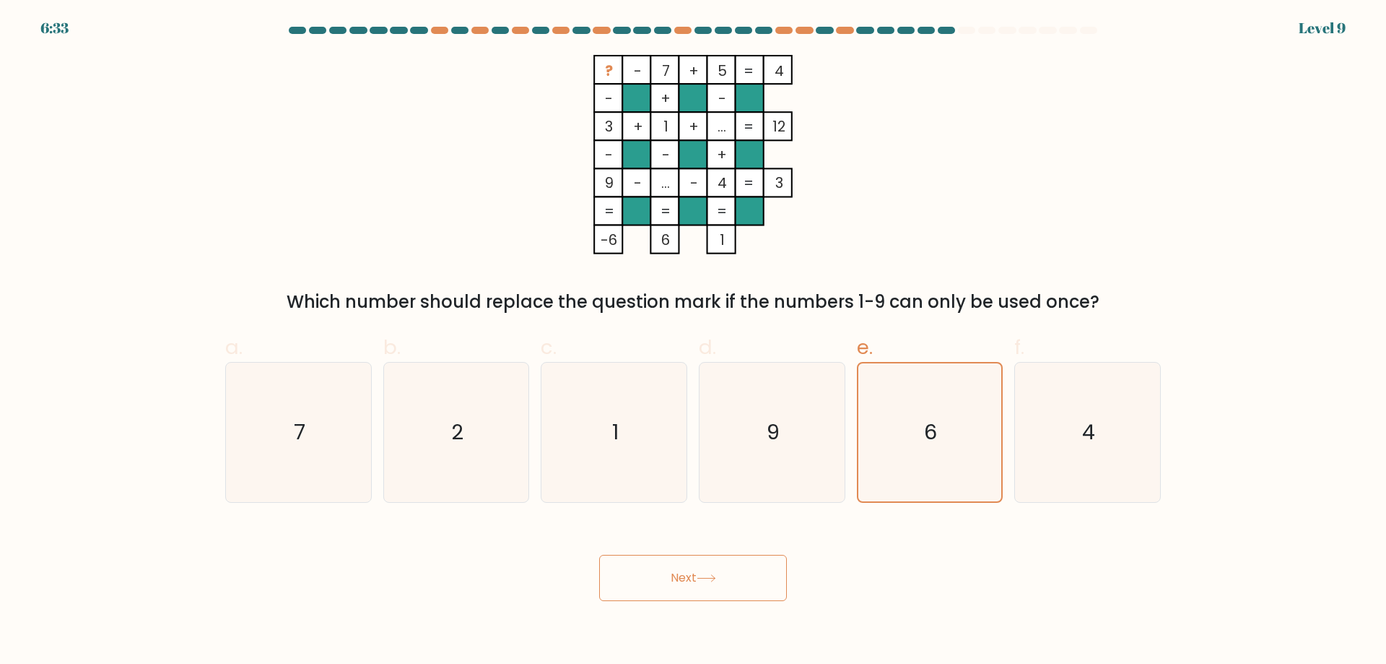
click at [725, 596] on button "Next" at bounding box center [693, 578] width 188 height 46
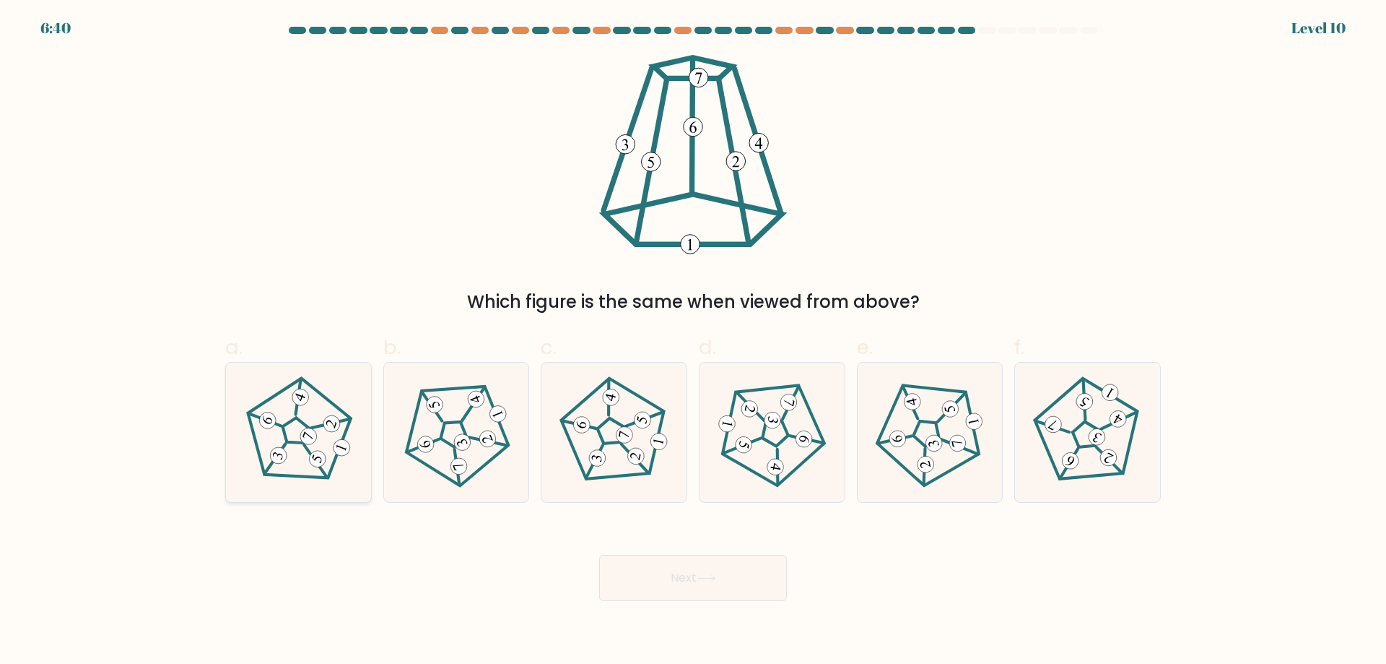
drag, startPoint x: 321, startPoint y: 449, endPoint x: 345, endPoint y: 436, distance: 27.8
click at [345, 436] on icon at bounding box center [298, 431] width 111 height 111
click at [693, 342] on input "a." at bounding box center [693, 336] width 1 height 9
radio input "true"
drag, startPoint x: 665, startPoint y: 460, endPoint x: 653, endPoint y: 464, distance: 12.3
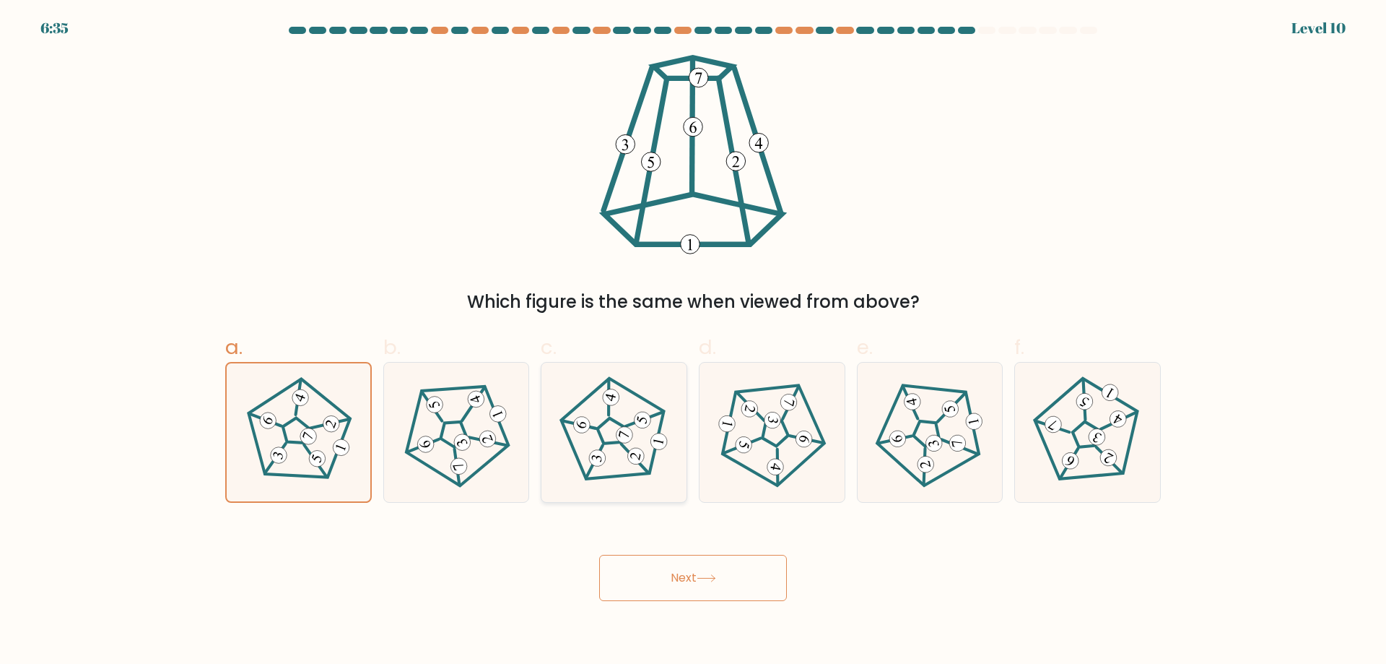
click at [658, 461] on icon at bounding box center [613, 431] width 111 height 111
click at [693, 342] on input "c." at bounding box center [693, 336] width 1 height 9
radio input "true"
click at [679, 583] on button "Next" at bounding box center [693, 578] width 188 height 46
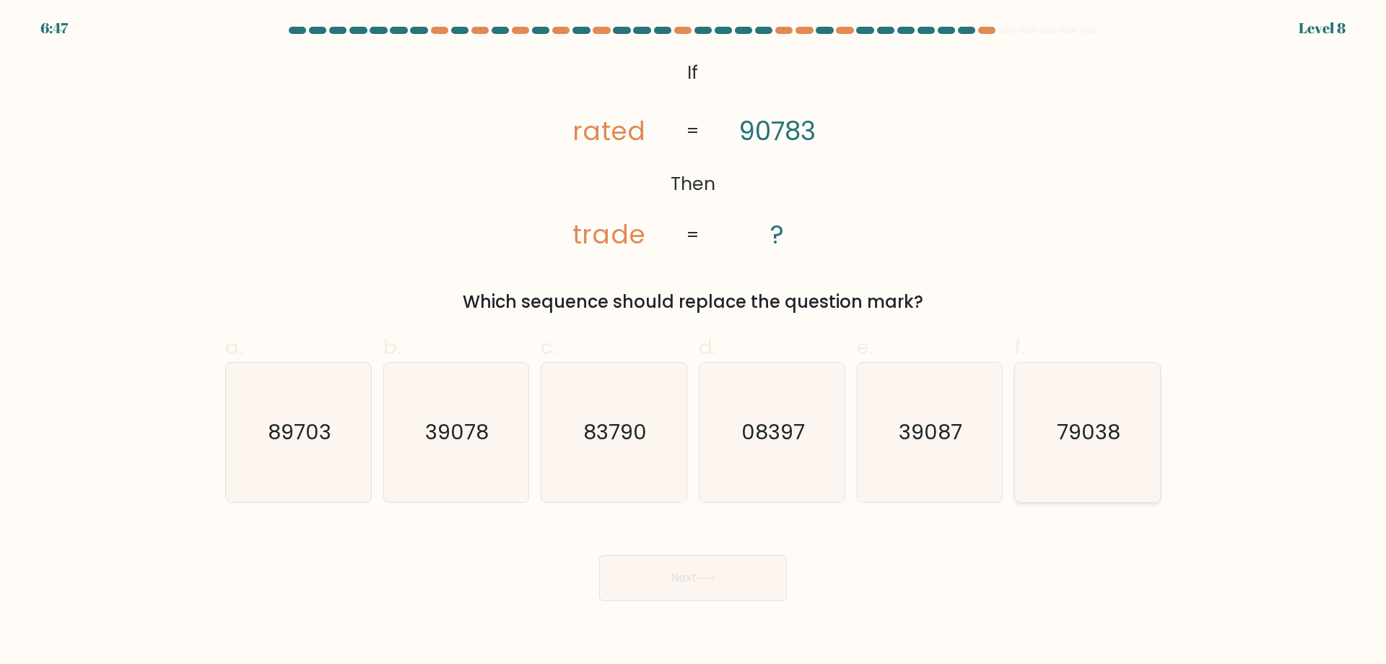
click at [1108, 474] on icon "79038" at bounding box center [1087, 431] width 139 height 139
click at [694, 342] on input "f. 79038" at bounding box center [693, 336] width 1 height 9
radio input "true"
click at [692, 601] on body "6:46 Level 8 If" at bounding box center [693, 332] width 1386 height 664
click at [697, 591] on button "Next" at bounding box center [693, 578] width 188 height 46
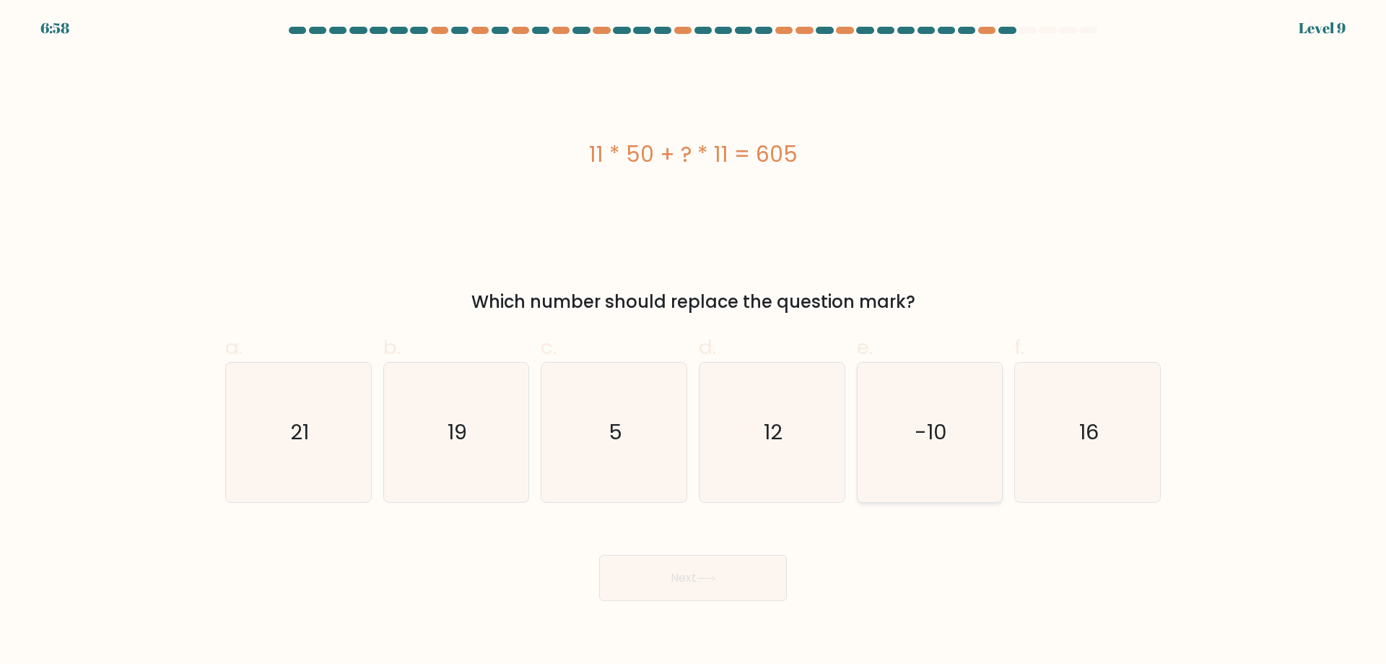
click at [976, 448] on icon "-10" at bounding box center [929, 431] width 139 height 139
click at [694, 342] on input "e. -10" at bounding box center [693, 336] width 1 height 9
radio input "true"
click at [729, 576] on button "Next" at bounding box center [693, 578] width 188 height 46
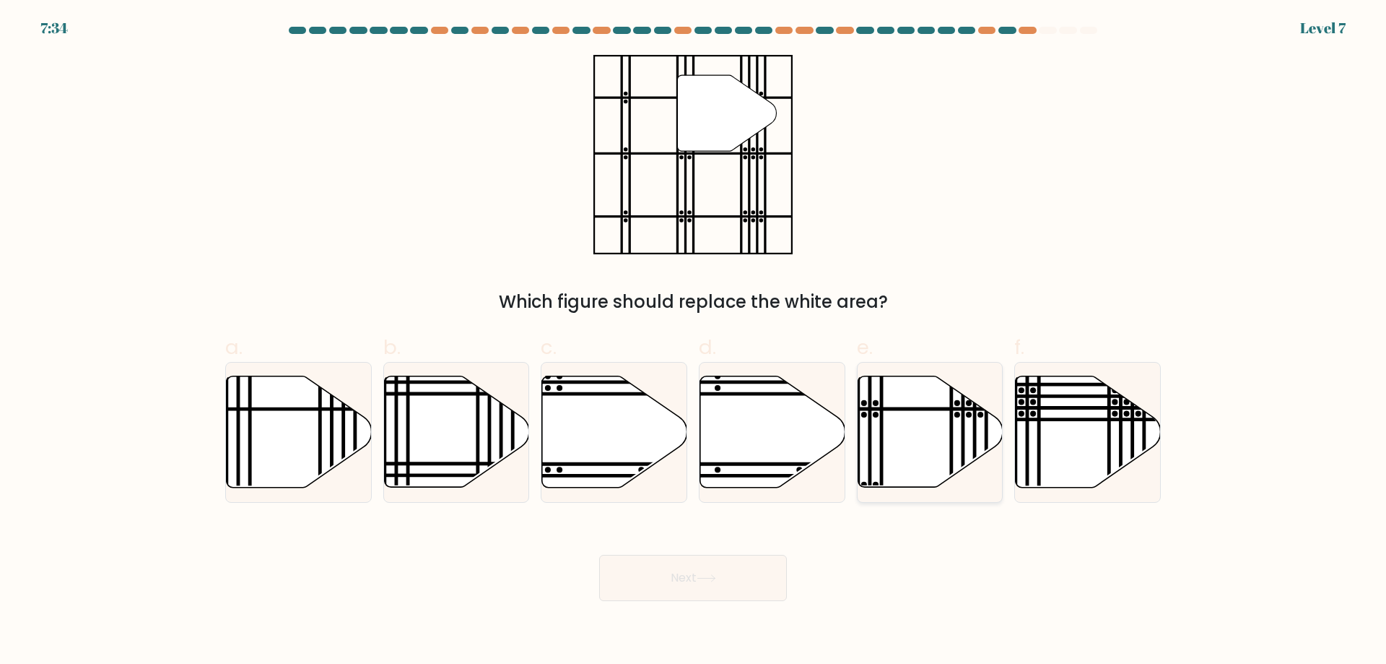
click at [942, 412] on icon at bounding box center [930, 431] width 145 height 111
click at [694, 342] on input "e." at bounding box center [693, 336] width 1 height 9
radio input "true"
click at [742, 568] on button "Next" at bounding box center [693, 578] width 188 height 46
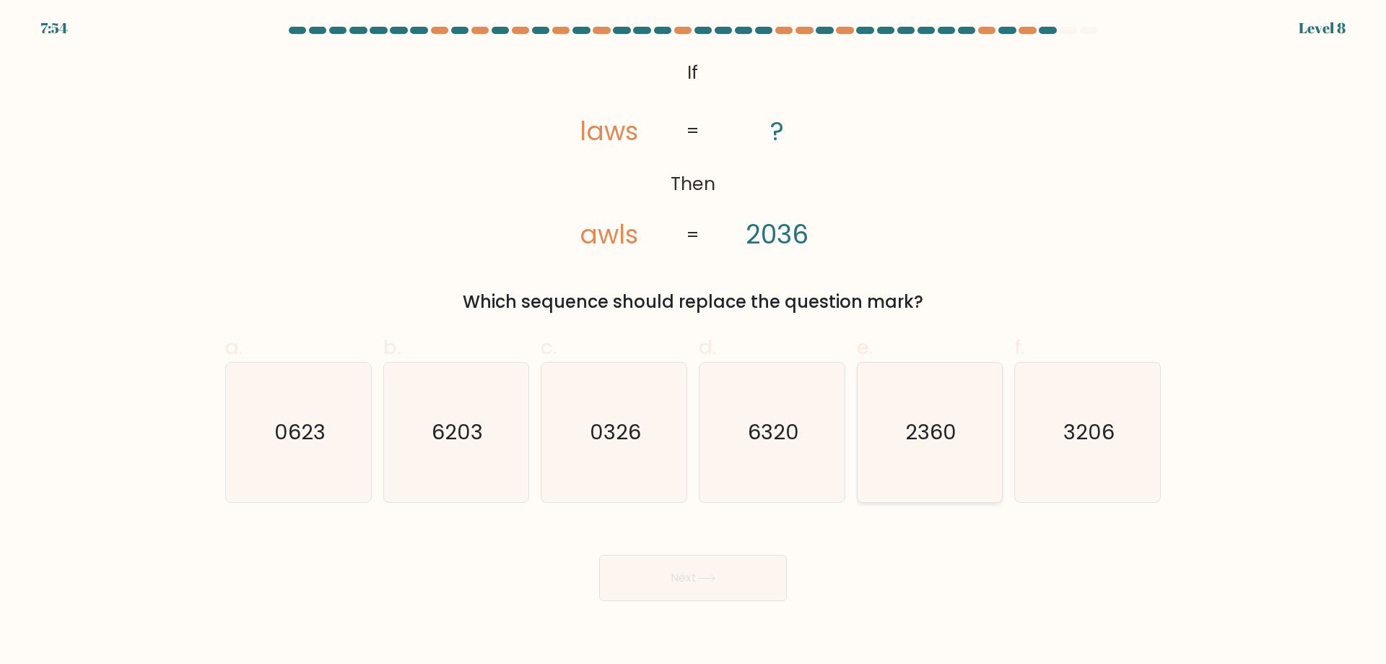
click at [909, 458] on icon "2360" at bounding box center [929, 431] width 139 height 139
click at [694, 342] on input "e. 2360" at bounding box center [693, 336] width 1 height 9
radio input "true"
click at [671, 605] on body "7:54 Level 8 If" at bounding box center [693, 332] width 1386 height 664
click at [670, 596] on button "Next" at bounding box center [693, 578] width 188 height 46
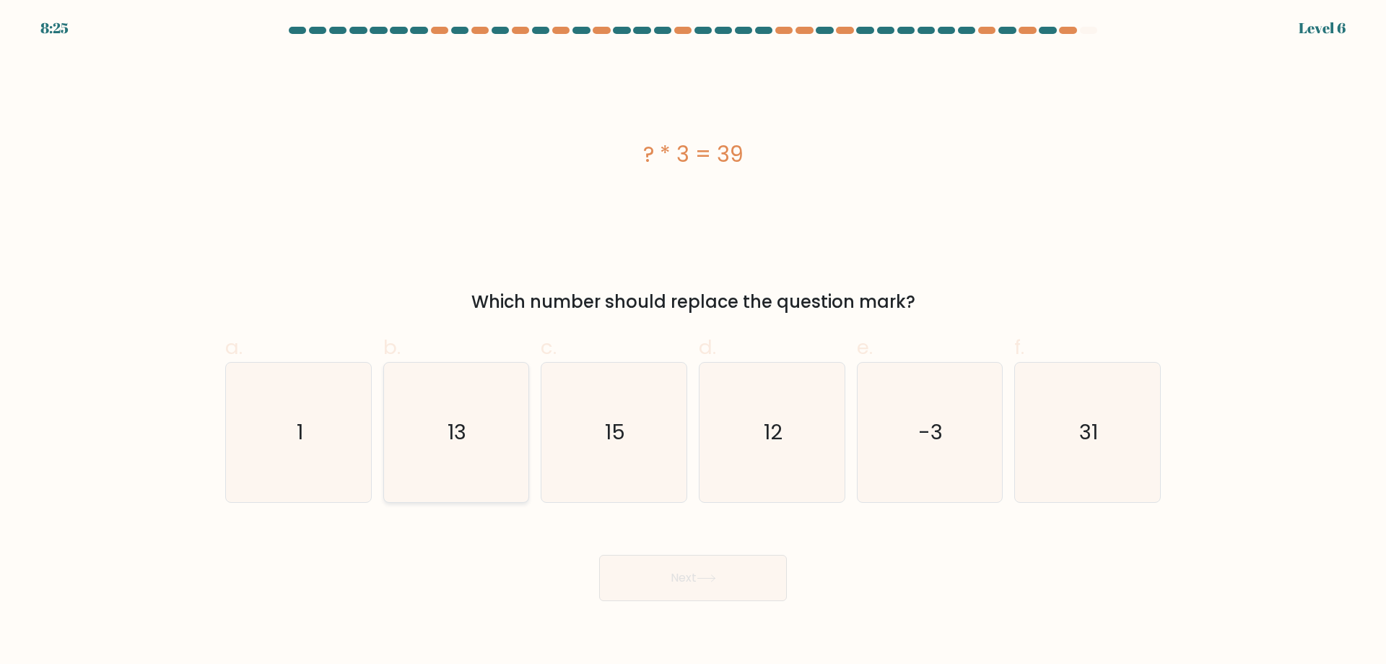
click at [433, 456] on icon "13" at bounding box center [455, 431] width 139 height 139
click at [693, 342] on input "b. 13" at bounding box center [693, 336] width 1 height 9
radio input "true"
click at [733, 569] on button "Next" at bounding box center [693, 578] width 188 height 46
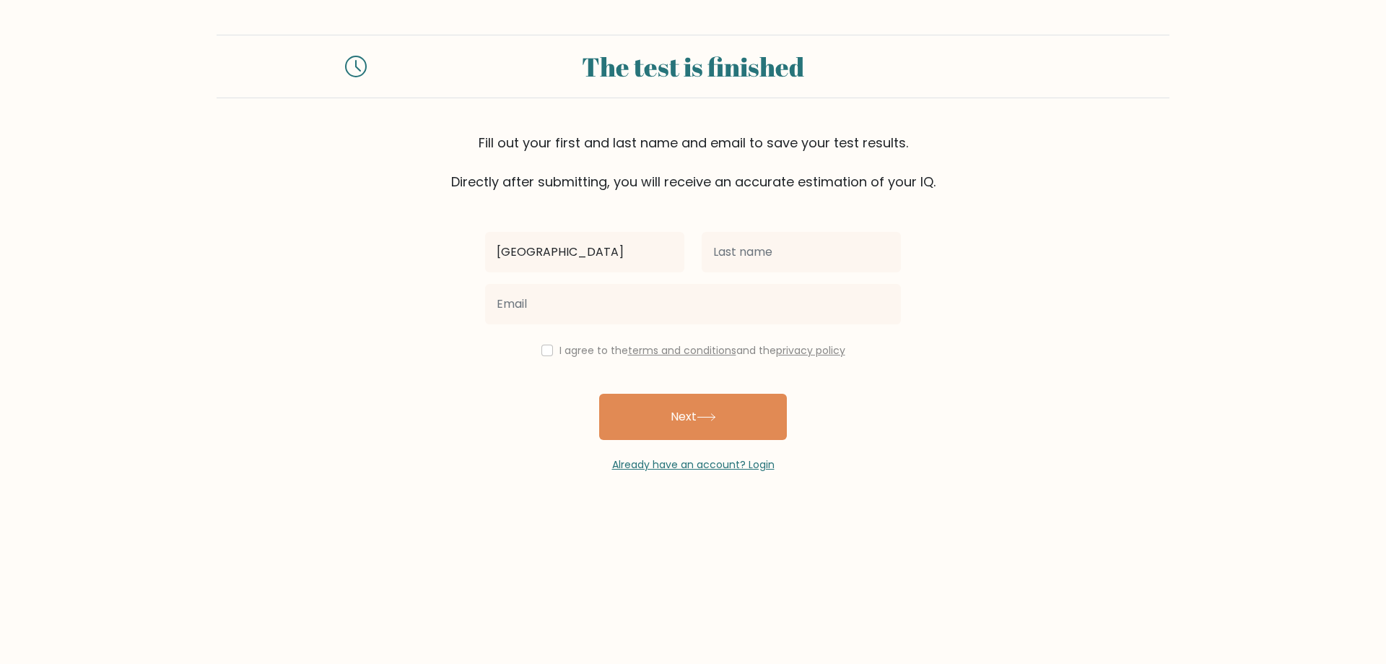
type input "[GEOGRAPHIC_DATA]"
click at [820, 256] on input "text" at bounding box center [801, 252] width 199 height 40
type input "E"
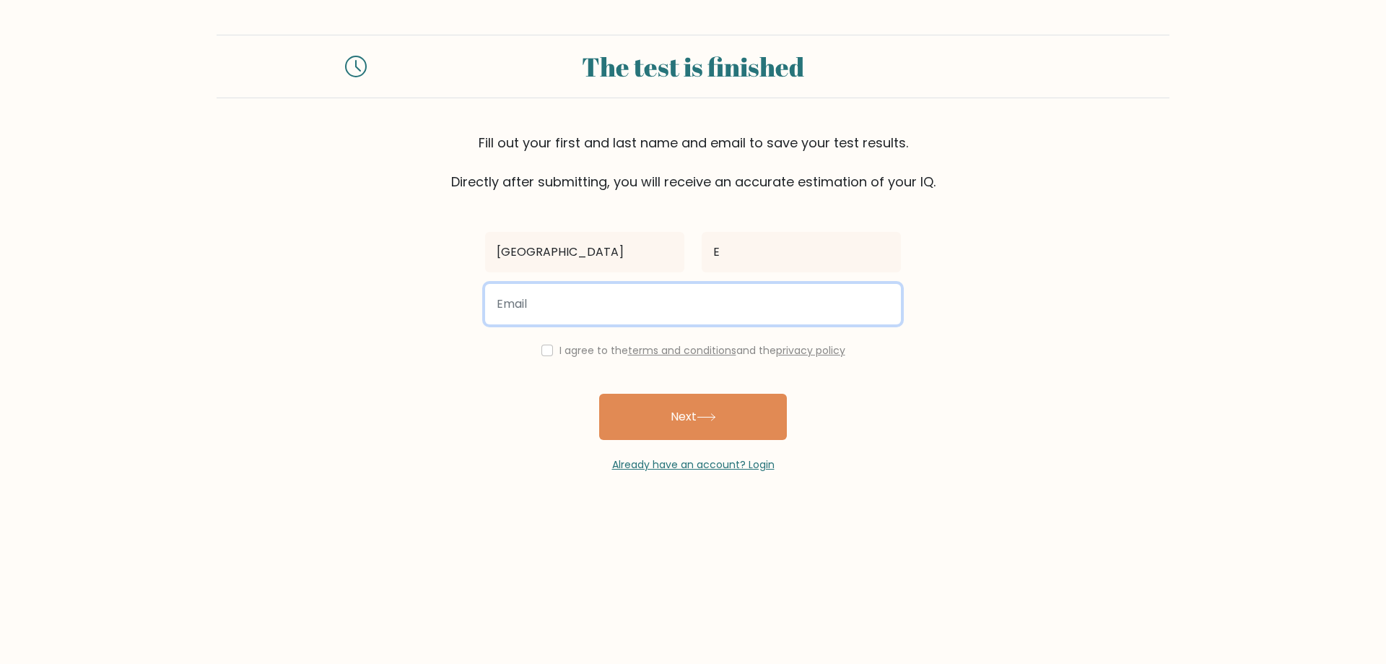
click at [817, 290] on input "email" at bounding box center [693, 304] width 416 height 40
type input "2449@scsboe.org"
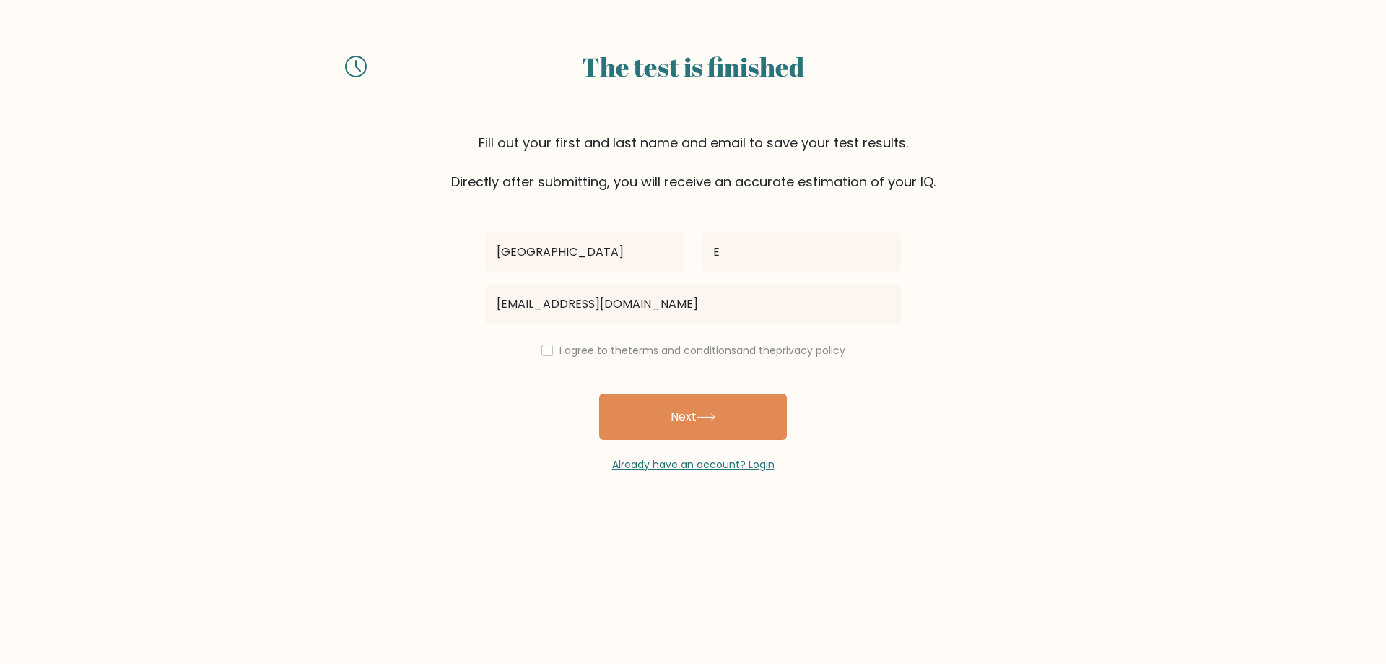
click at [549, 347] on div "I agree to the terms and conditions and the privacy policy" at bounding box center [693, 350] width 433 height 17
click at [545, 341] on div "Paris E 2449@scsboe.org I agree to the terms and conditions and the privacy pol…" at bounding box center [693, 331] width 433 height 281
click at [530, 335] on div "Paris E 2449@scsboe.org I agree to the terms and conditions and the privacy pol…" at bounding box center [693, 331] width 433 height 281
click at [560, 347] on label "I agree to the terms and conditions and the privacy policy" at bounding box center [703, 350] width 286 height 14
click at [550, 349] on div "I agree to the terms and conditions and the privacy policy" at bounding box center [693, 350] width 433 height 17
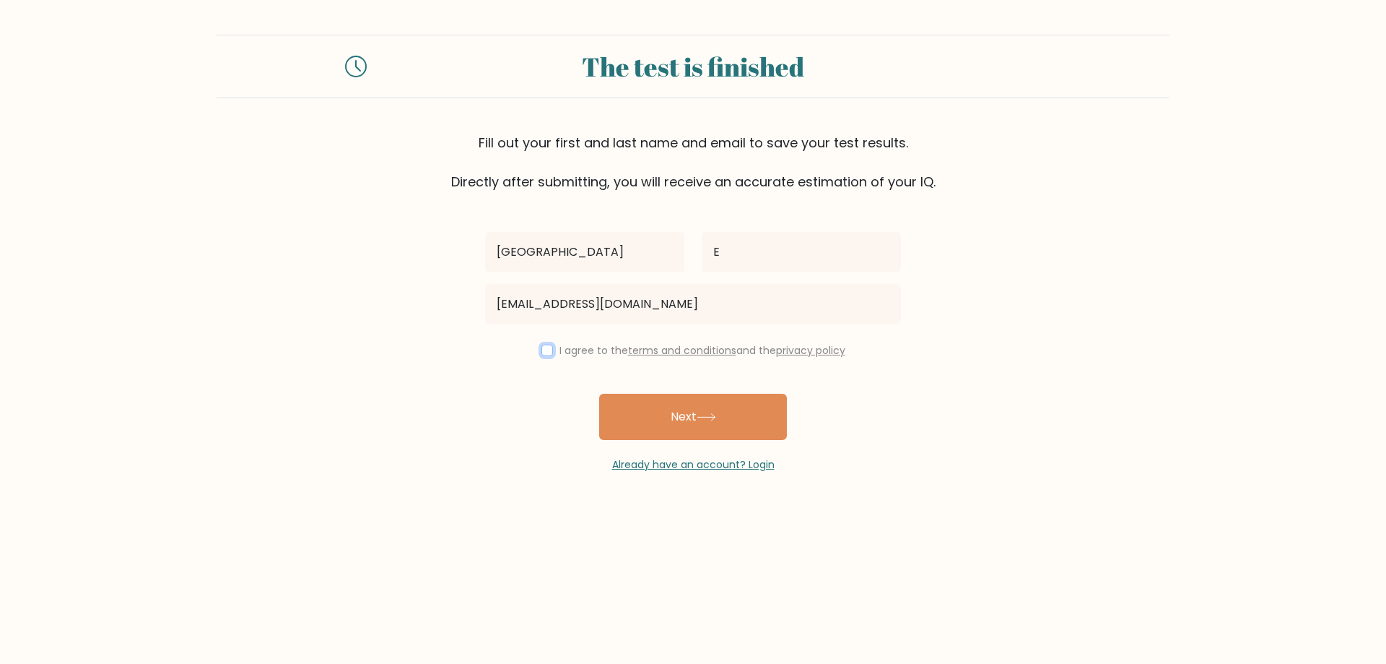
click at [542, 353] on input "checkbox" at bounding box center [548, 350] width 12 height 12
checkbox input "true"
click at [655, 422] on button "Next" at bounding box center [693, 417] width 188 height 46
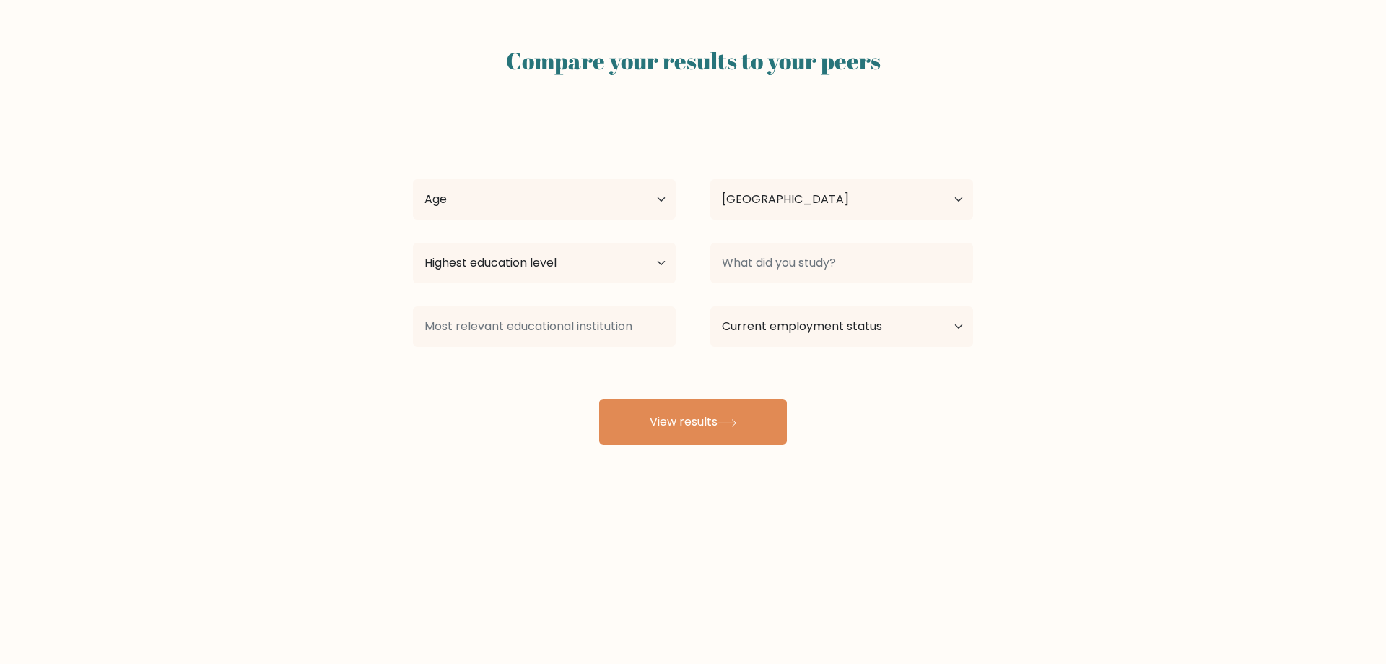
select select "US"
click at [827, 276] on input at bounding box center [841, 263] width 263 height 40
click at [700, 416] on button "View results" at bounding box center [693, 422] width 188 height 46
drag, startPoint x: 536, startPoint y: 209, endPoint x: 545, endPoint y: 204, distance: 10.0
click at [545, 204] on select "Age Under [DEMOGRAPHIC_DATA] [DEMOGRAPHIC_DATA] [DEMOGRAPHIC_DATA] [DEMOGRAPHIC…" at bounding box center [544, 199] width 263 height 40
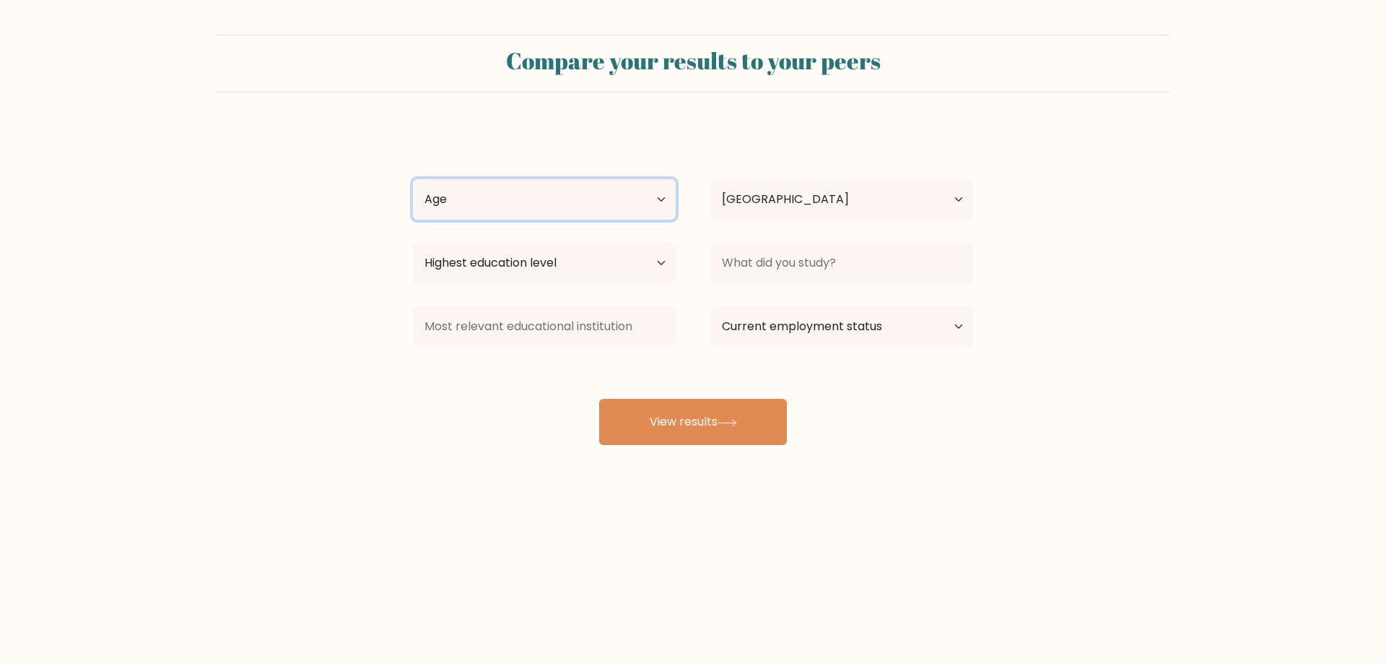
select select "min_18"
click at [413, 179] on select "Age Under [DEMOGRAPHIC_DATA] [DEMOGRAPHIC_DATA] [DEMOGRAPHIC_DATA] [DEMOGRAPHIC…" at bounding box center [544, 199] width 263 height 40
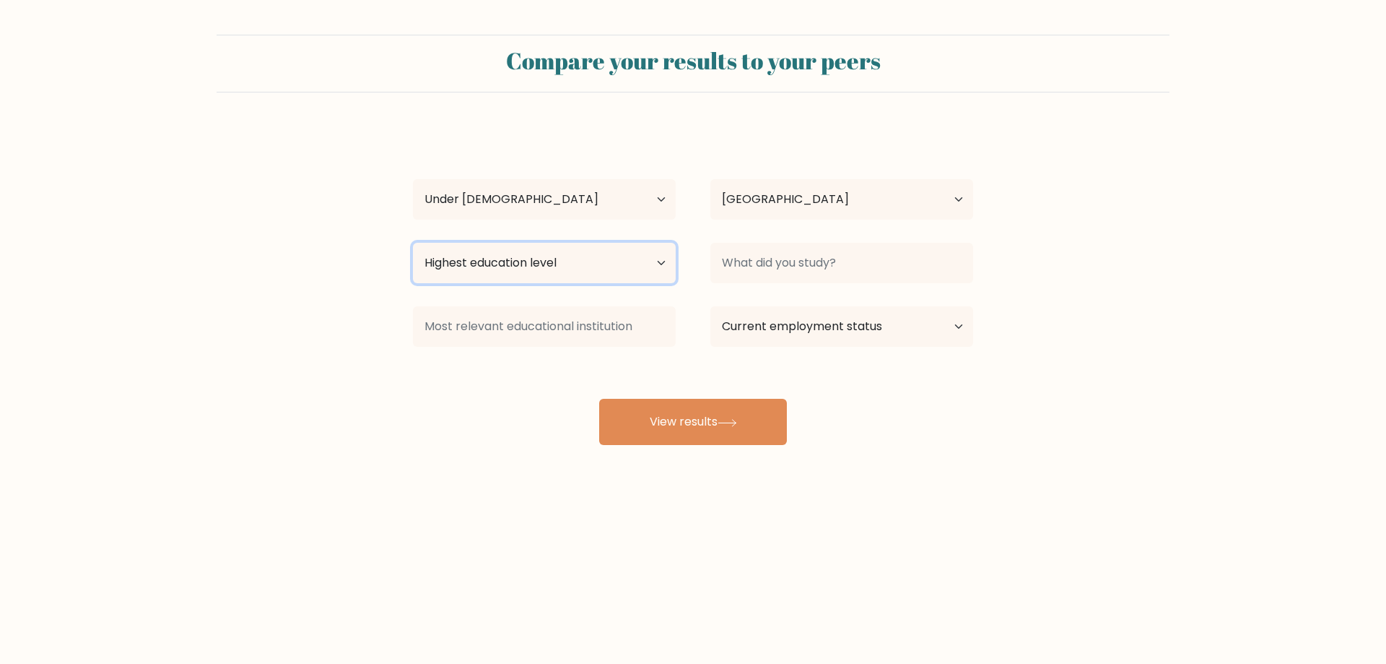
click at [476, 273] on select "Highest education level No schooling Primary Lower Secondary Upper Secondary Oc…" at bounding box center [544, 263] width 263 height 40
select select "no_schooling"
click at [413, 243] on select "Highest education level No schooling Primary Lower Secondary Upper Secondary Oc…" at bounding box center [544, 263] width 263 height 40
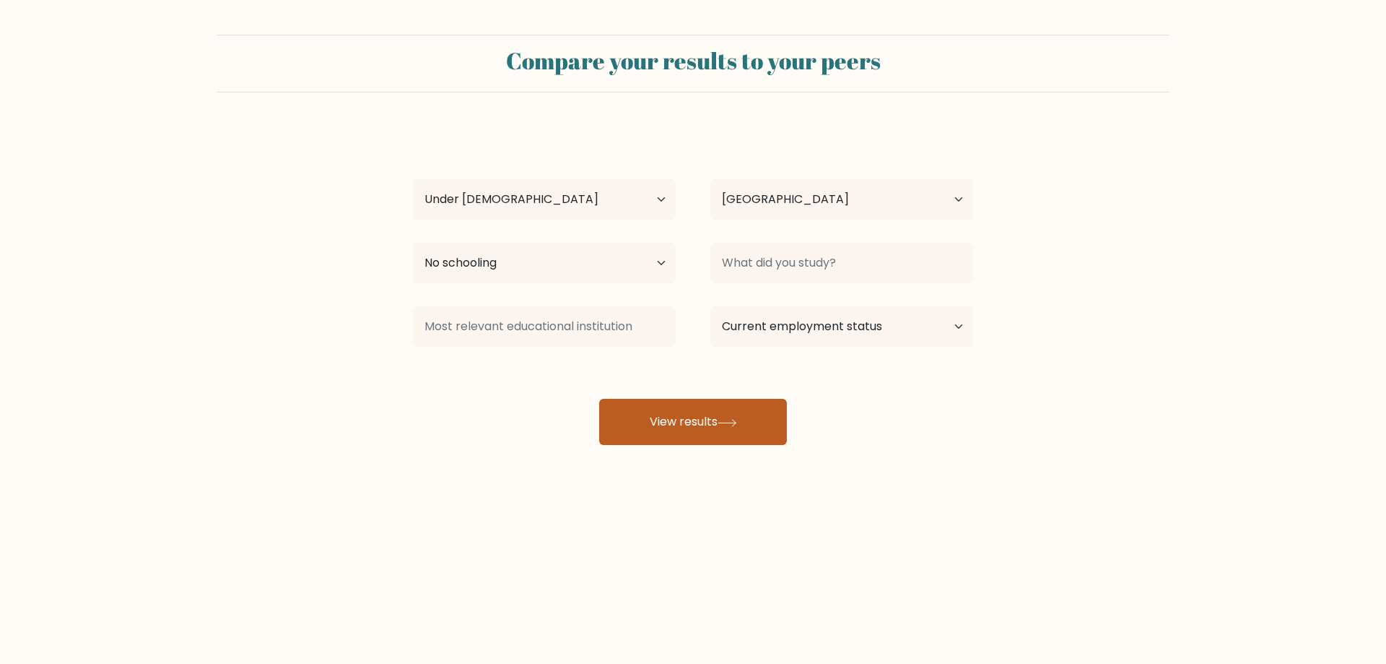
click at [708, 419] on button "View results" at bounding box center [693, 422] width 188 height 46
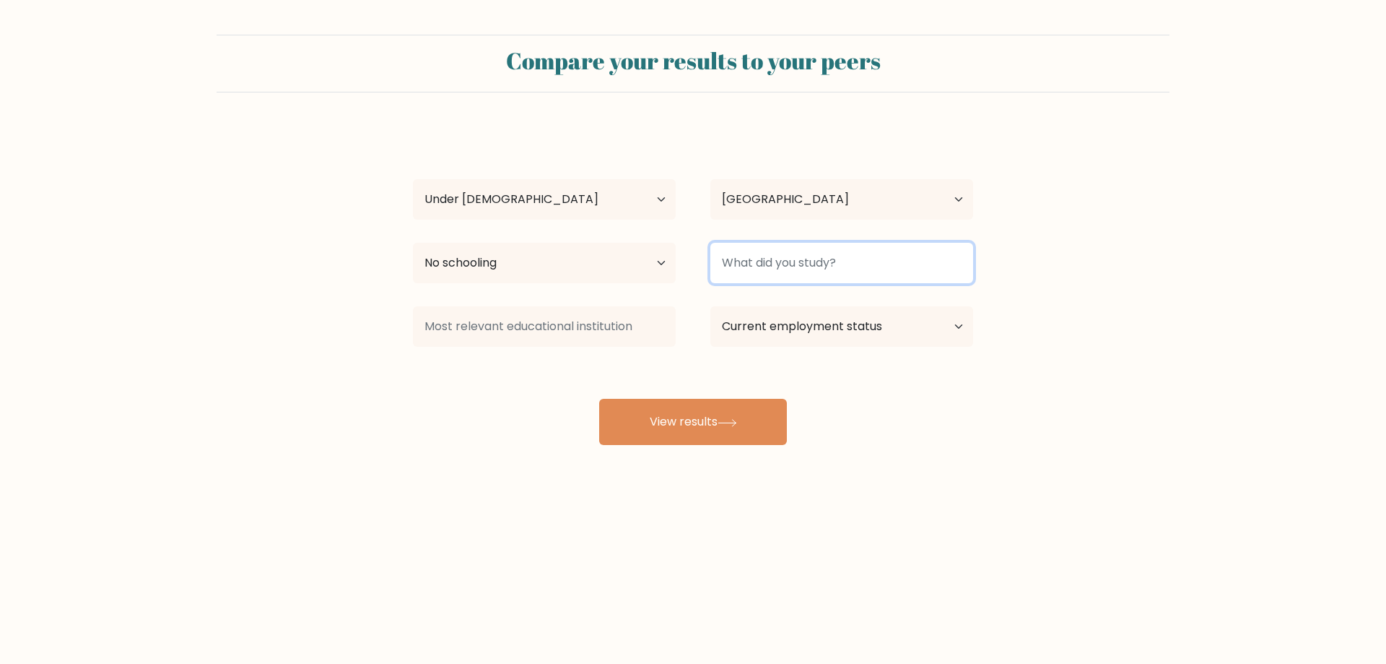
click at [778, 271] on input at bounding box center [841, 263] width 263 height 40
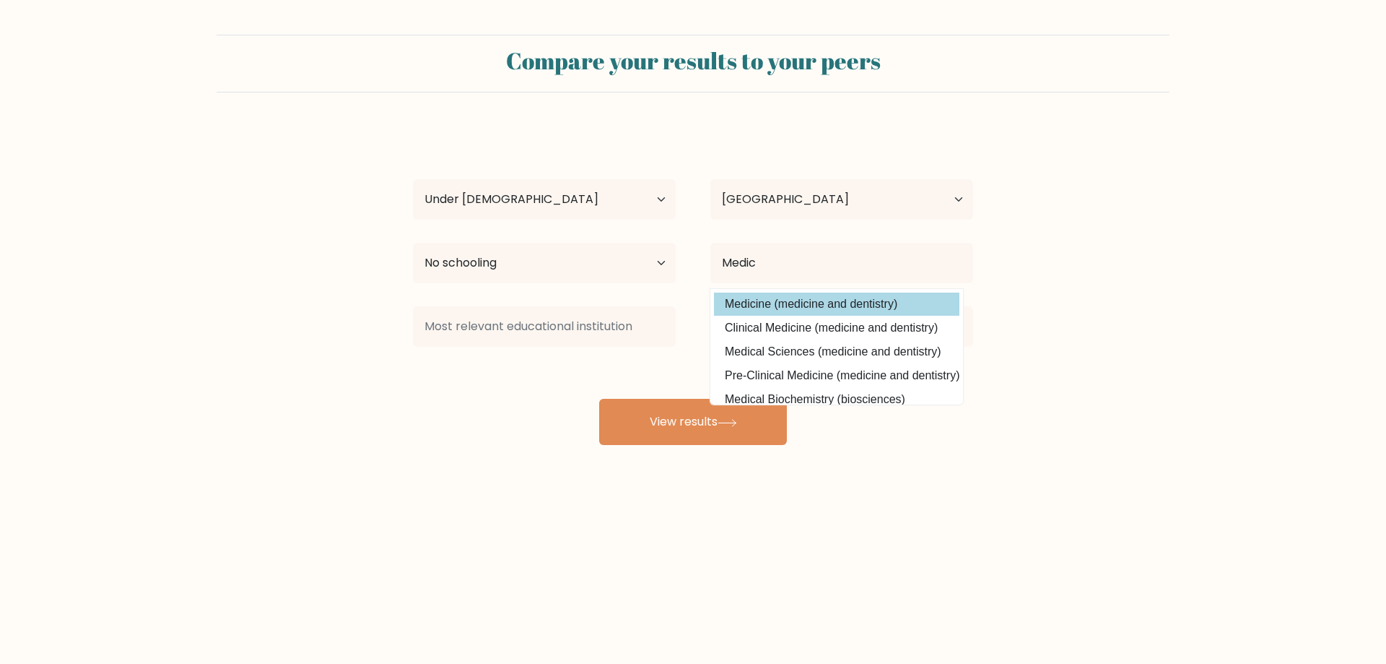
click at [807, 307] on option "Medicine (medicine and dentistry)" at bounding box center [836, 303] width 245 height 23
type input "Medicine"
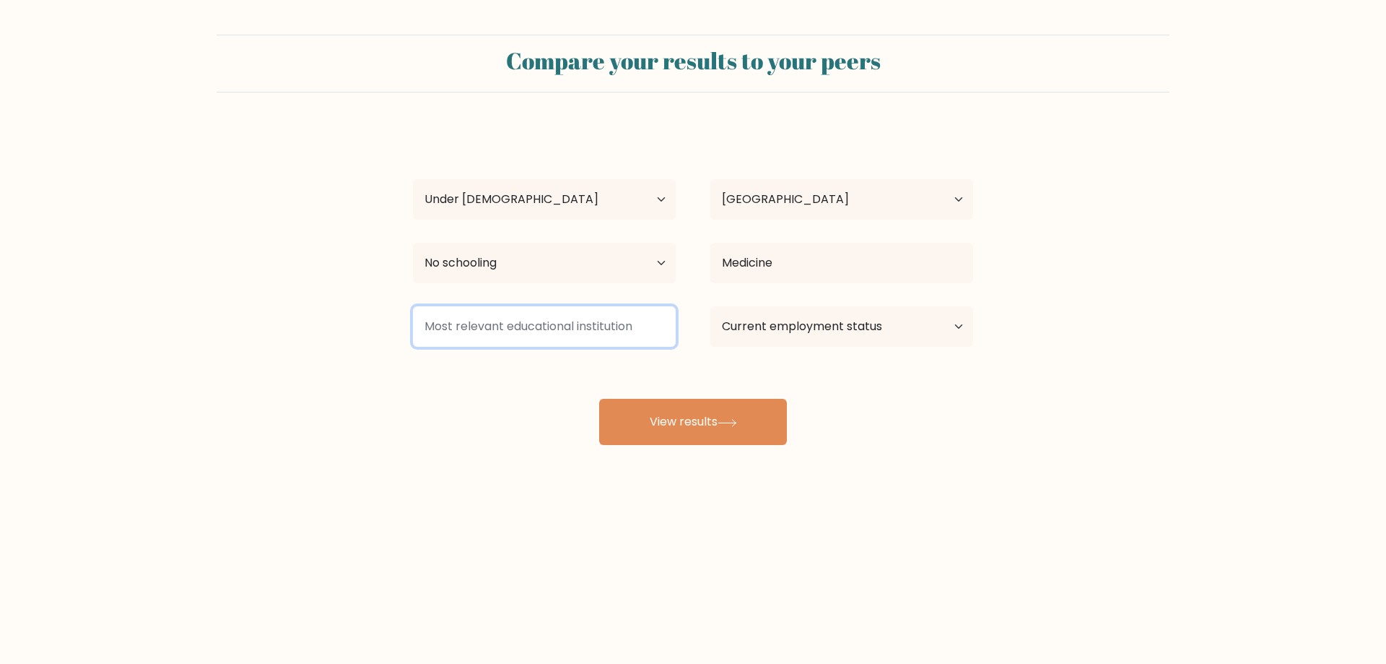
click at [588, 331] on input at bounding box center [544, 326] width 263 height 40
click at [808, 321] on select "Current employment status Employed Student Retired Other / prefer not to answer" at bounding box center [841, 326] width 263 height 40
select select "student"
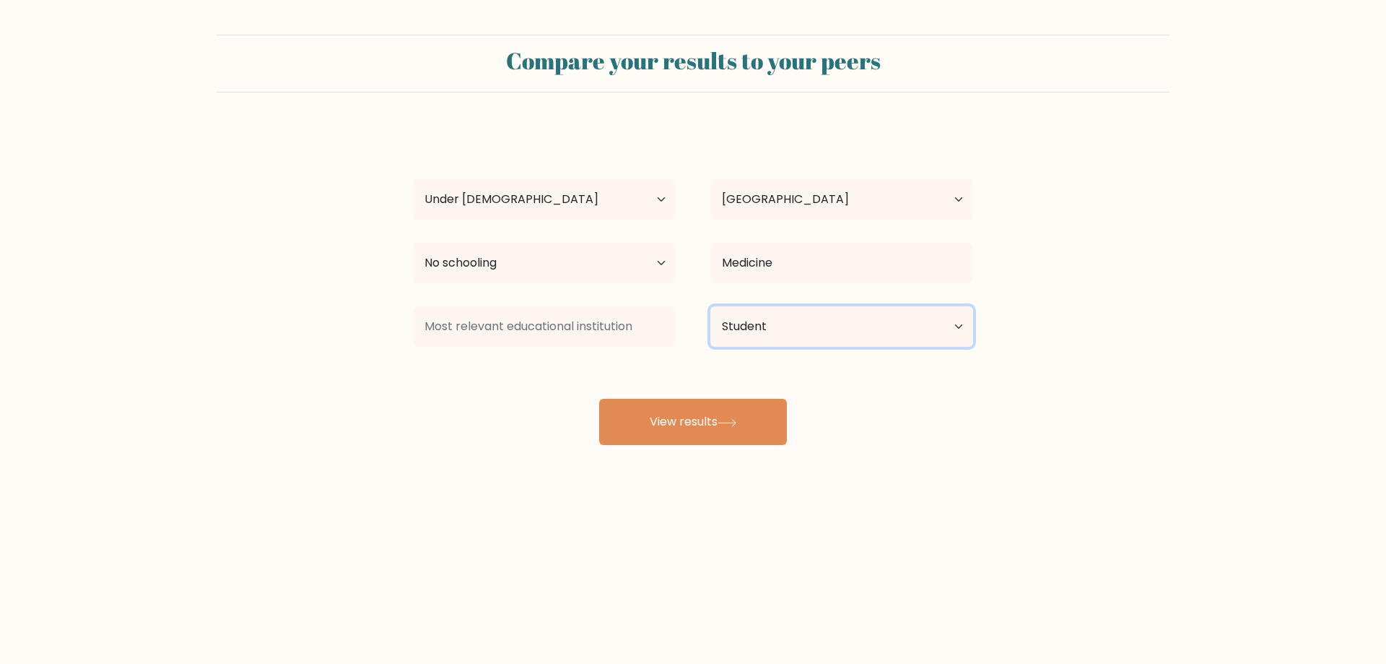
click at [710, 306] on select "Current employment status Employed Student Retired Other / prefer not to answer" at bounding box center [841, 326] width 263 height 40
click at [658, 321] on input at bounding box center [544, 326] width 263 height 40
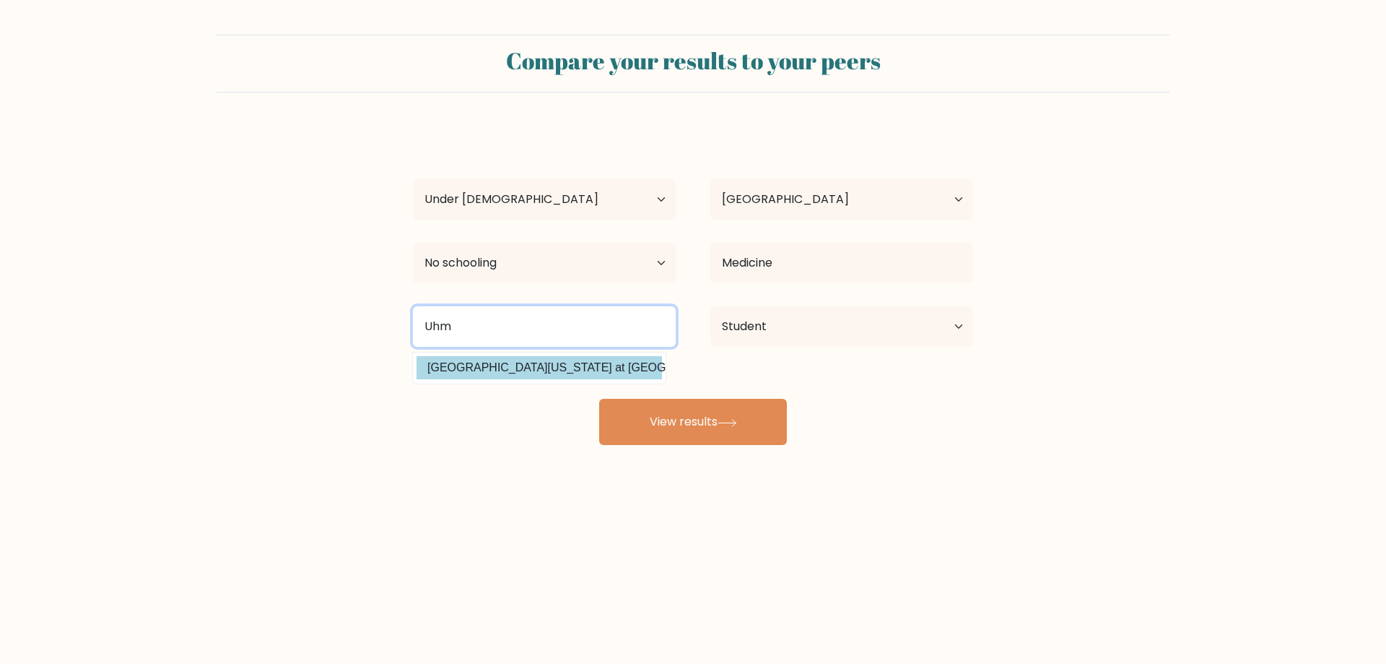
type input "Uhm"
click at [600, 364] on div "Paris E Age Under 18 years old 18-24 years old 25-34 years old 35-44 years old …" at bounding box center [693, 286] width 578 height 318
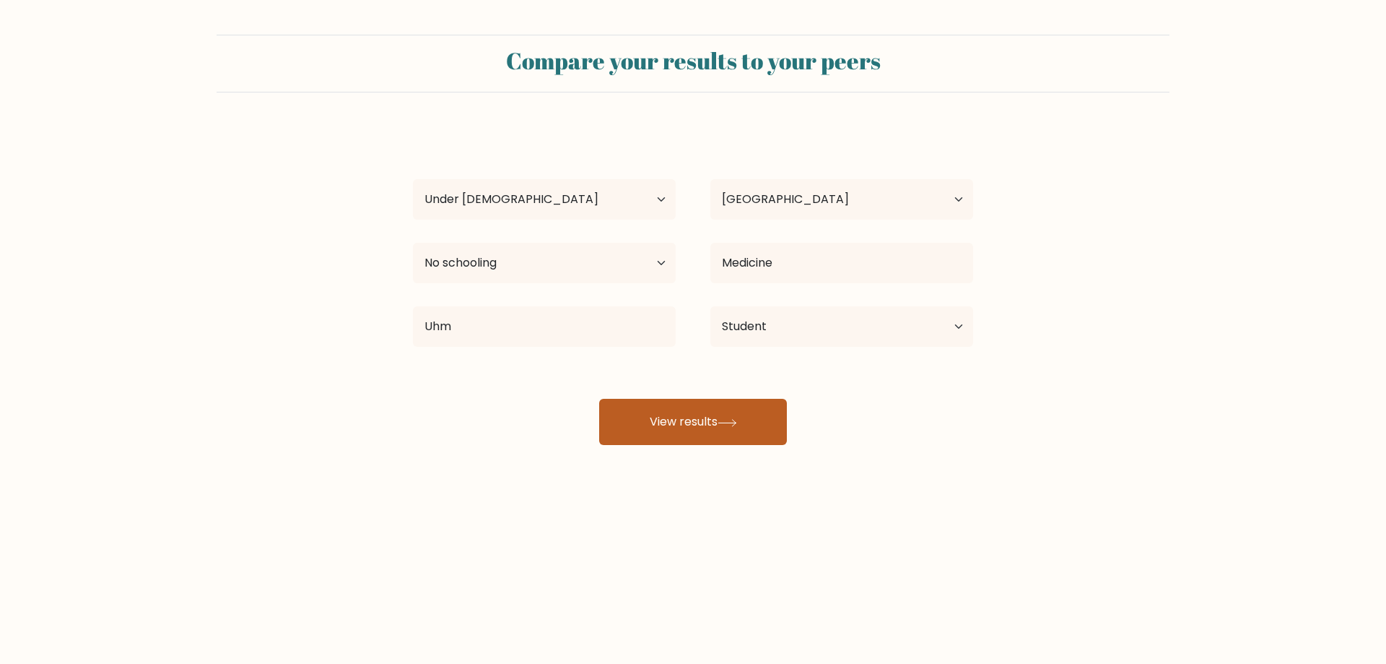
click at [611, 404] on button "View results" at bounding box center [693, 422] width 188 height 46
